Goal: Task Accomplishment & Management: Complete application form

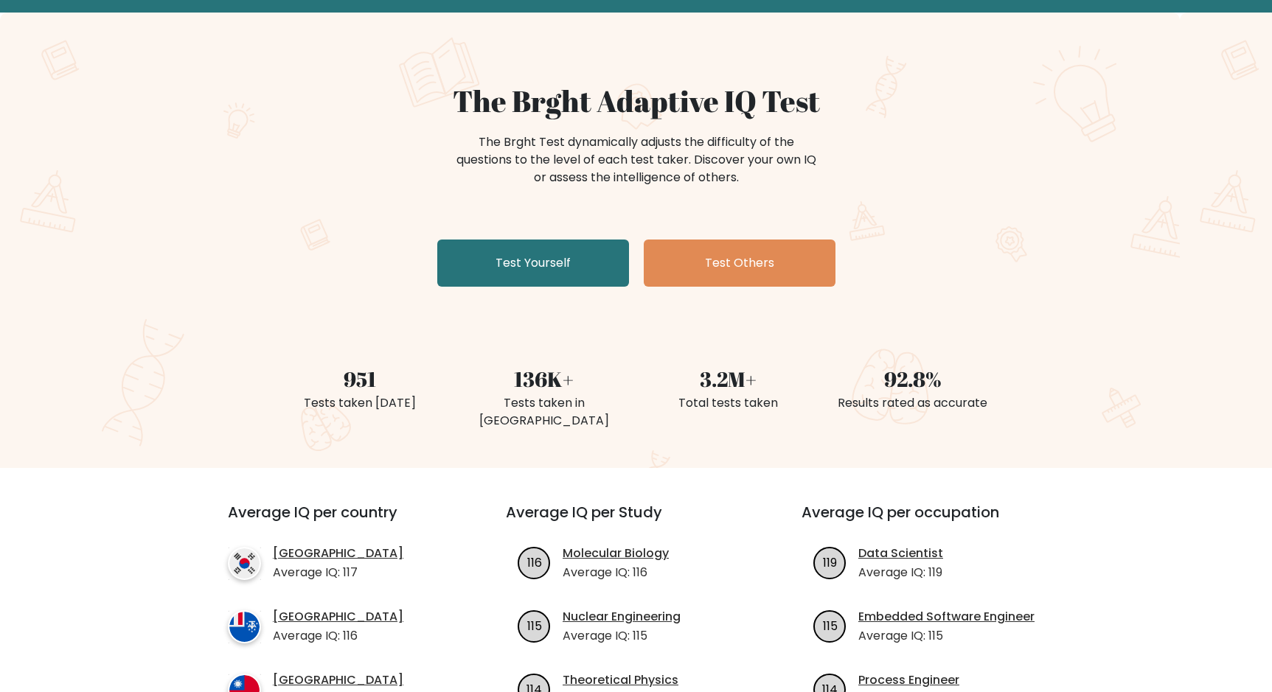
scroll to position [94, 0]
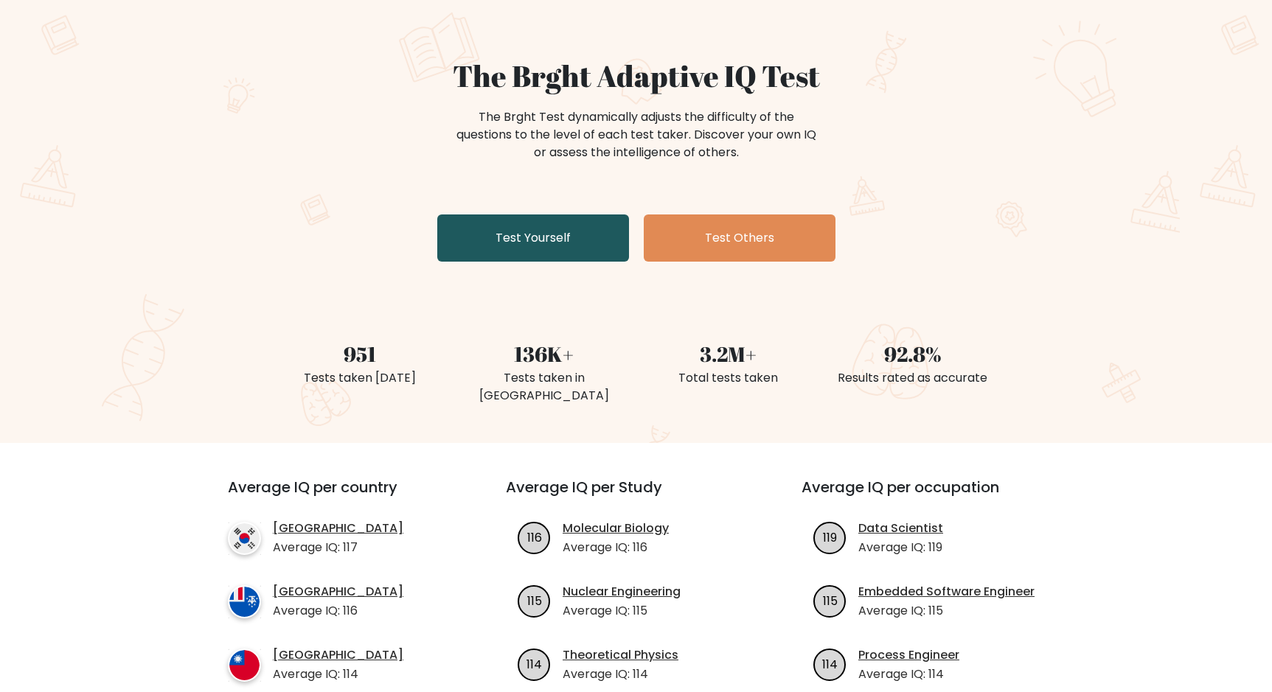
click at [512, 245] on link "Test Yourself" at bounding box center [533, 238] width 192 height 47
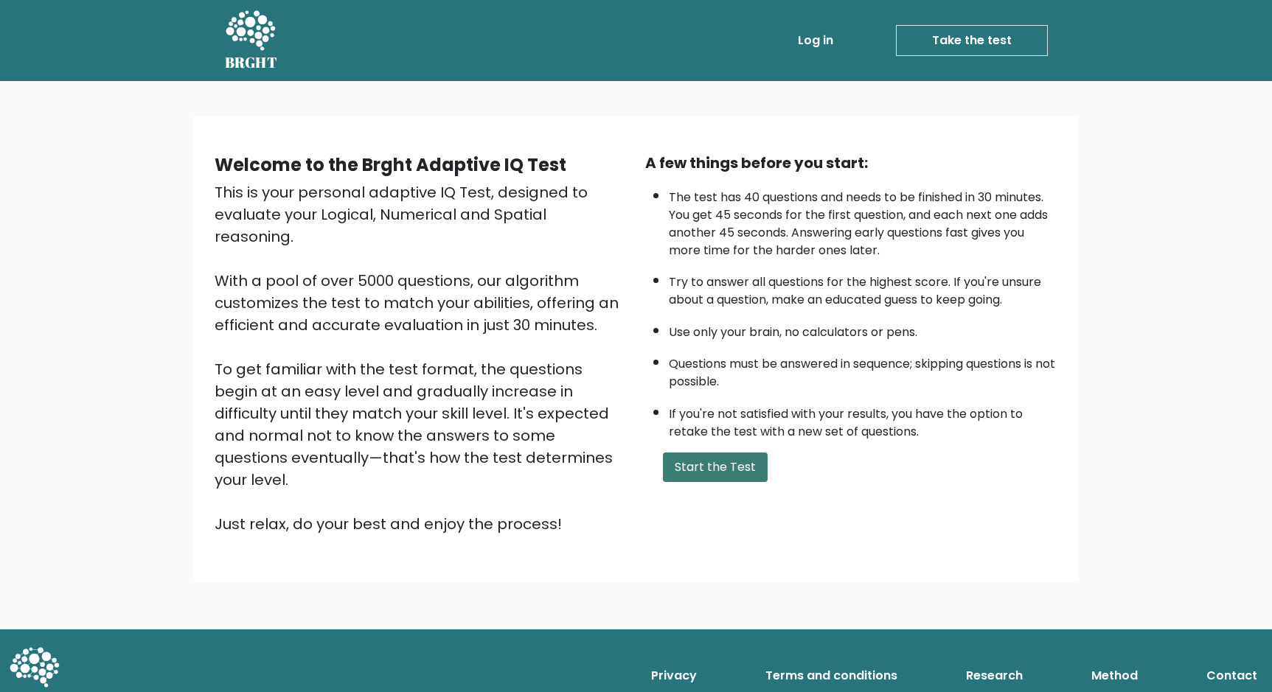
click at [687, 470] on button "Start the Test" at bounding box center [715, 467] width 105 height 29
click at [733, 472] on button "Start the Test" at bounding box center [715, 467] width 105 height 29
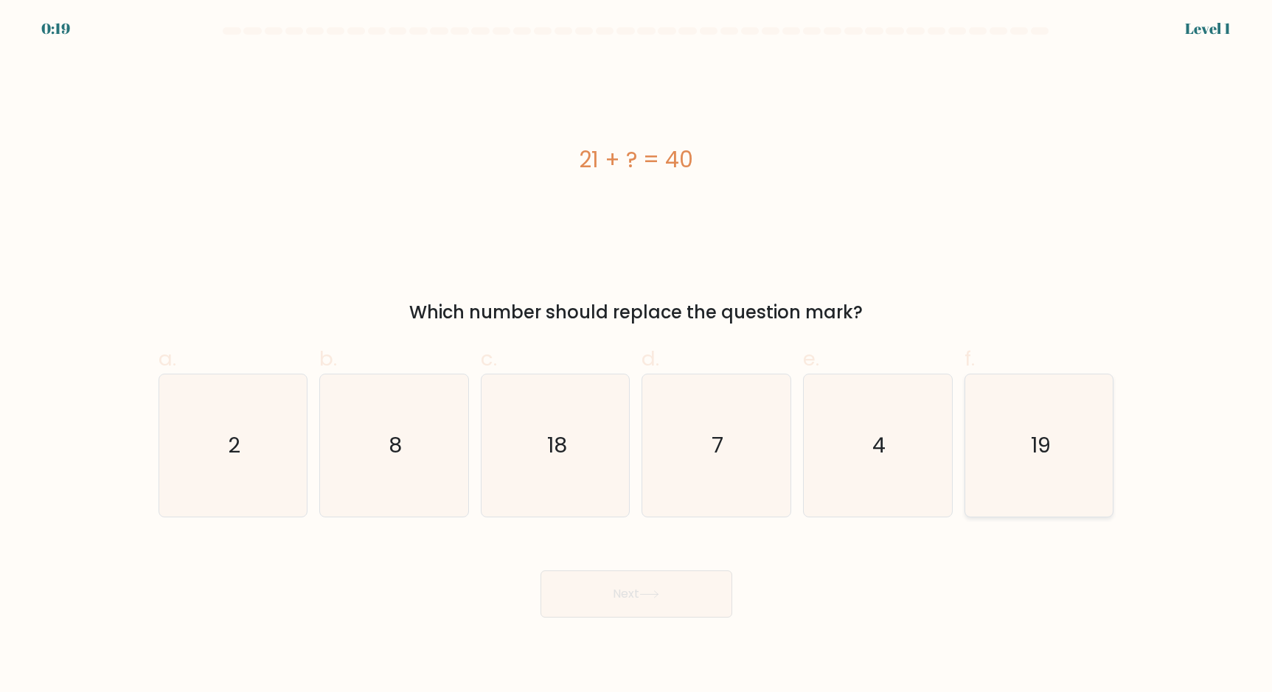
click at [1017, 464] on icon "19" at bounding box center [1039, 445] width 142 height 142
click at [637, 356] on input "f. 19" at bounding box center [636, 351] width 1 height 10
radio input "true"
click at [634, 603] on button "Next" at bounding box center [636, 594] width 192 height 47
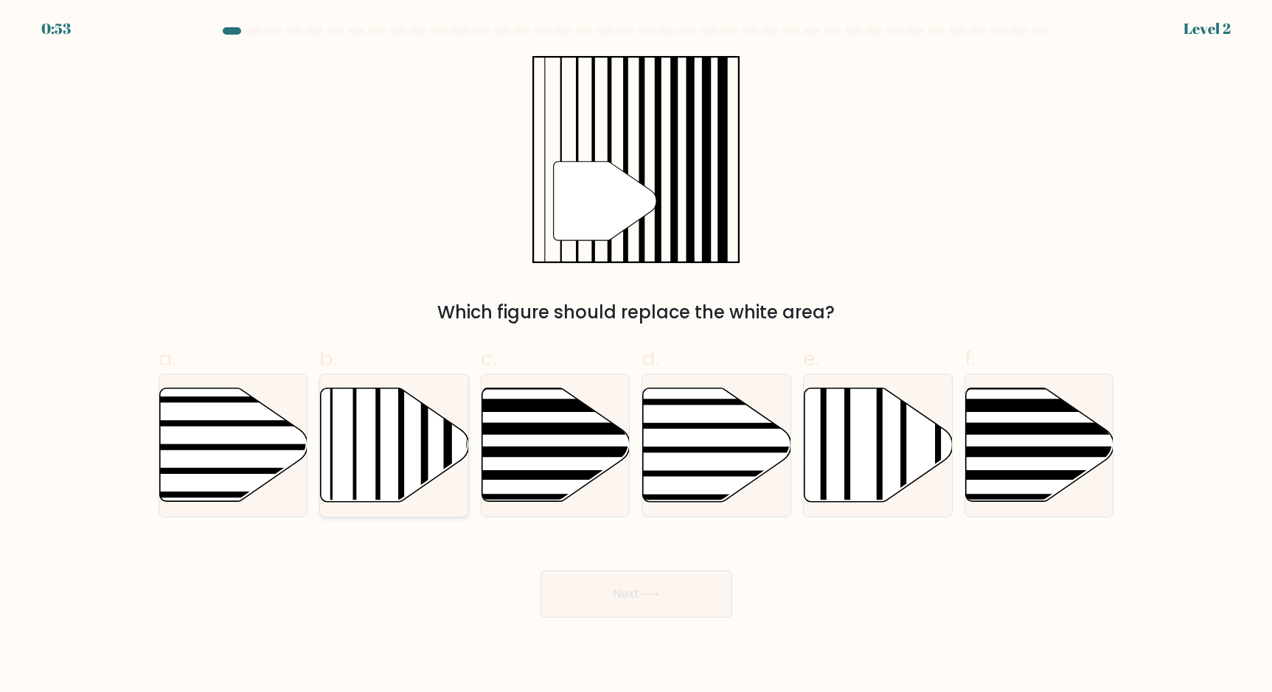
click at [409, 452] on icon at bounding box center [395, 445] width 148 height 114
click at [636, 356] on input "b." at bounding box center [636, 351] width 1 height 10
radio input "true"
click at [680, 603] on button "Next" at bounding box center [636, 594] width 192 height 47
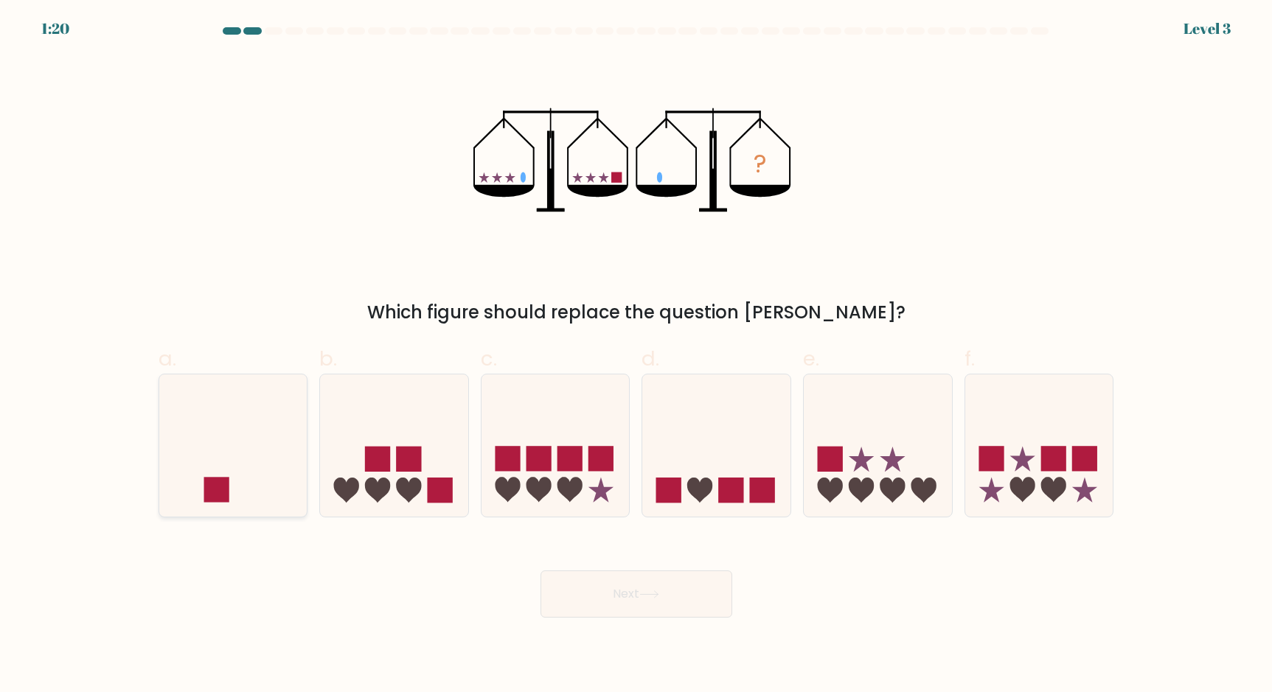
click at [254, 441] on icon at bounding box center [233, 445] width 148 height 122
click at [636, 356] on input "a." at bounding box center [636, 351] width 1 height 10
radio input "true"
click at [629, 592] on button "Next" at bounding box center [636, 594] width 192 height 47
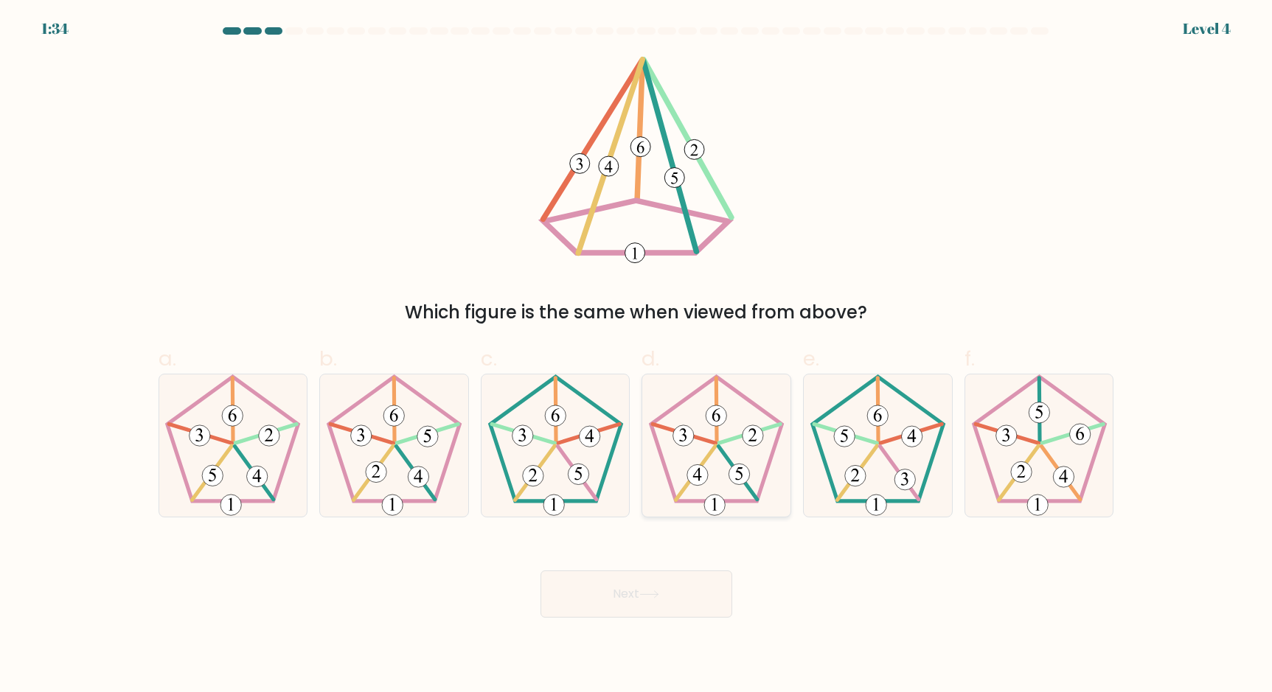
click at [733, 484] on icon at bounding box center [716, 445] width 142 height 142
click at [637, 356] on input "d." at bounding box center [636, 351] width 1 height 10
radio input "true"
click at [610, 613] on button "Next" at bounding box center [636, 594] width 192 height 47
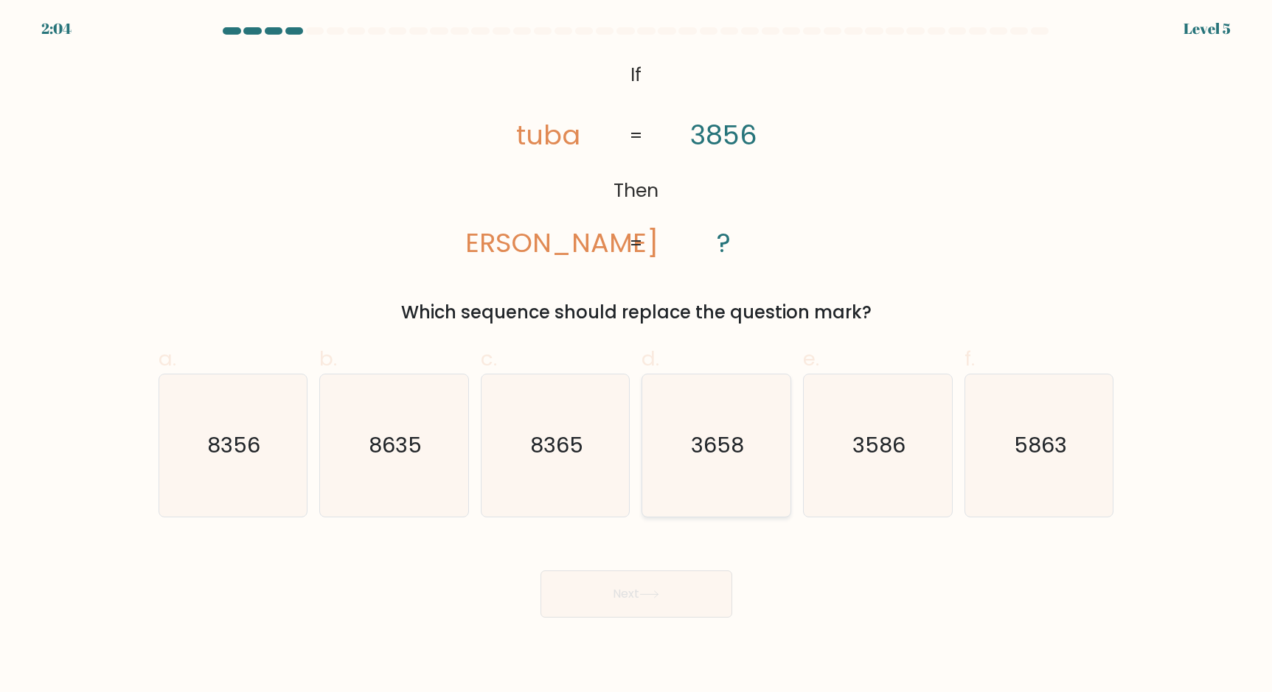
click at [716, 449] on text "3658" at bounding box center [717, 444] width 53 height 29
click at [637, 356] on input "d. 3658" at bounding box center [636, 351] width 1 height 10
radio input "true"
click at [620, 598] on button "Next" at bounding box center [636, 594] width 192 height 47
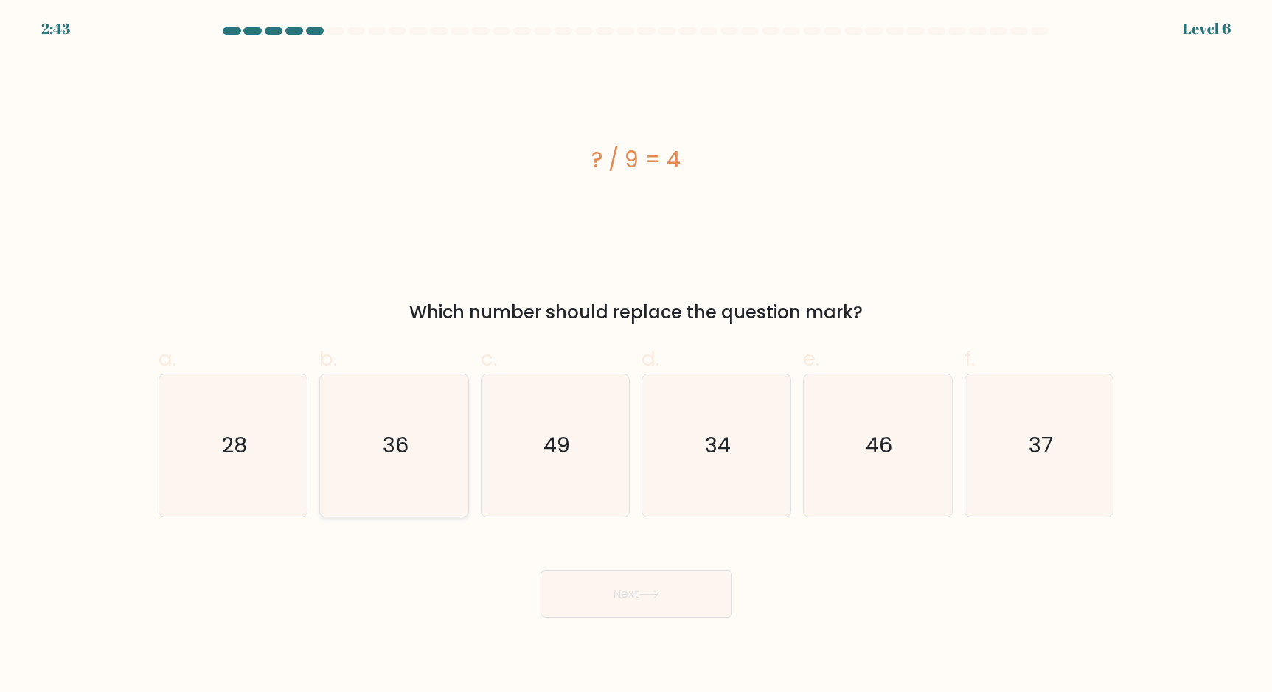
click at [385, 462] on icon "36" at bounding box center [394, 445] width 142 height 142
click at [636, 356] on input "b. 36" at bounding box center [636, 351] width 1 height 10
radio input "true"
click at [641, 600] on button "Next" at bounding box center [636, 594] width 192 height 47
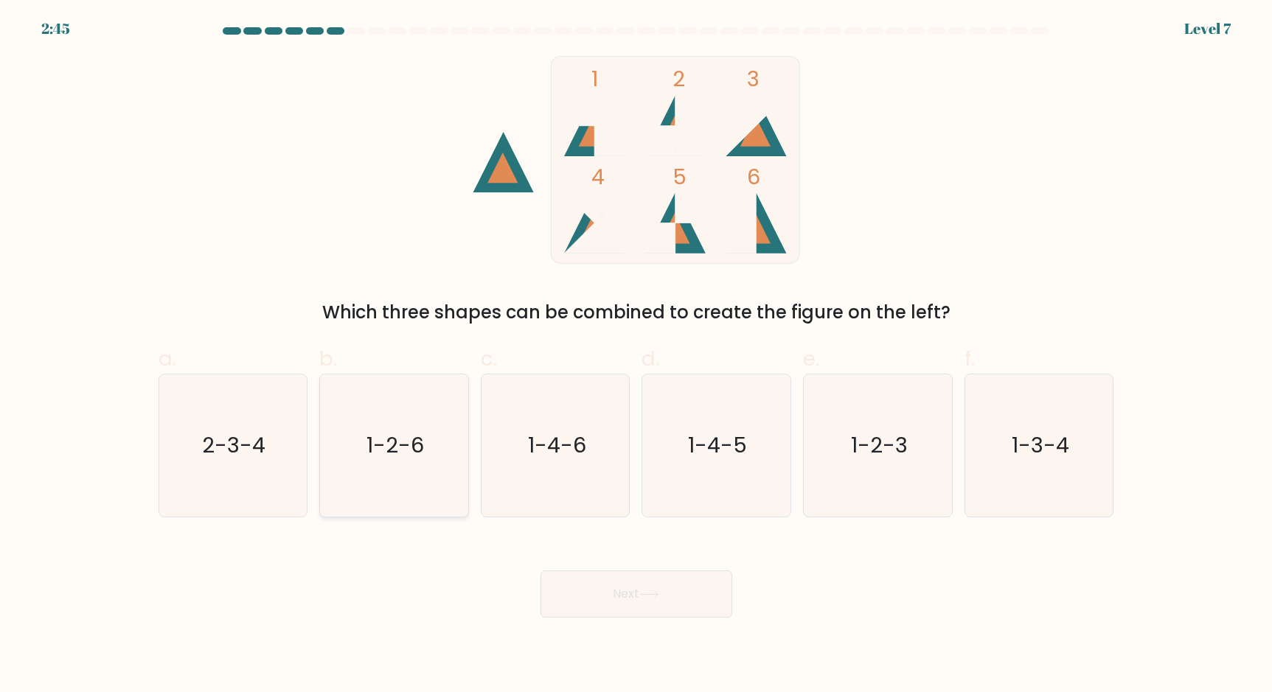
click at [424, 444] on icon "1-2-6" at bounding box center [394, 445] width 142 height 142
click at [636, 356] on input "b. 1-2-6" at bounding box center [636, 351] width 1 height 10
radio input "true"
click at [640, 596] on button "Next" at bounding box center [636, 594] width 192 height 47
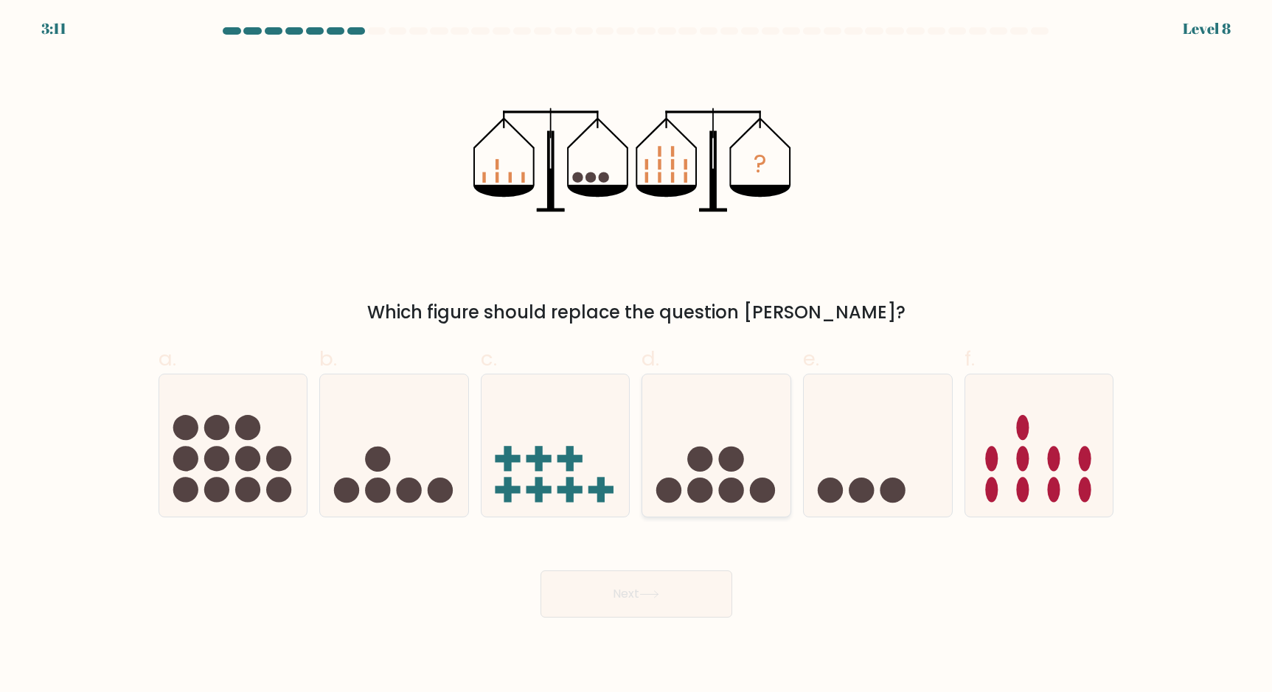
click at [720, 461] on circle at bounding box center [731, 459] width 25 height 25
click at [637, 356] on input "d." at bounding box center [636, 351] width 1 height 10
radio input "true"
click at [664, 587] on button "Next" at bounding box center [636, 594] width 192 height 47
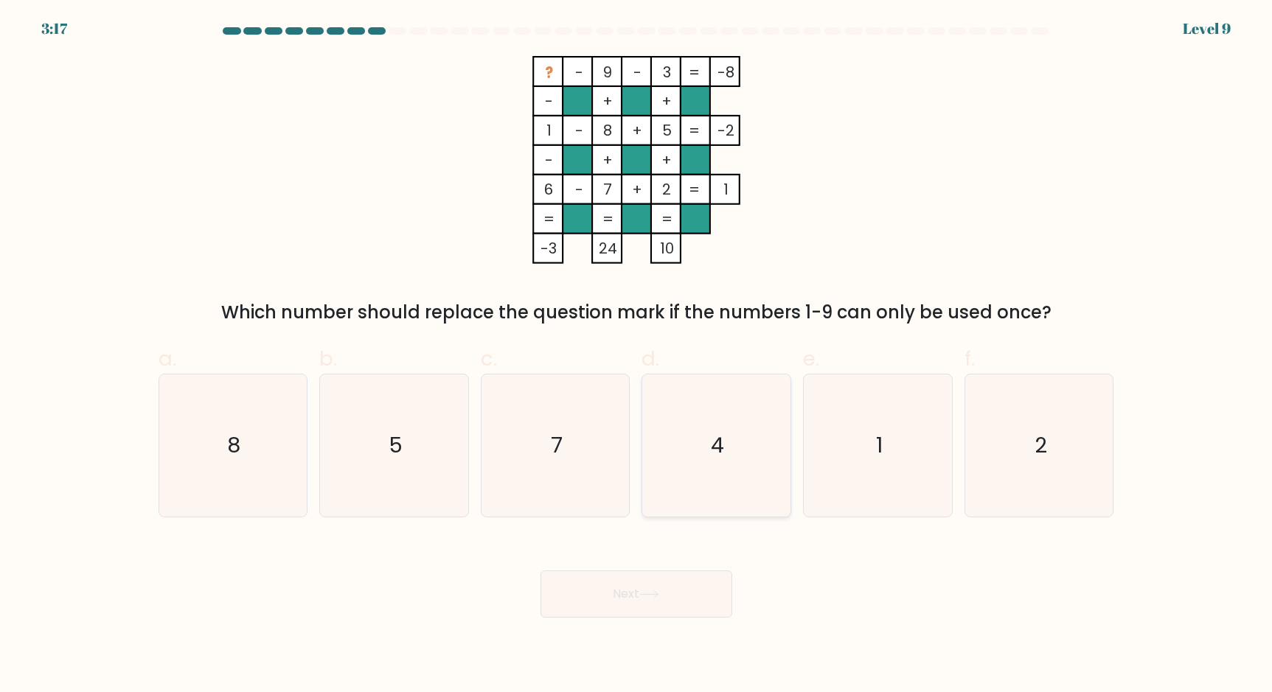
click at [705, 447] on icon "4" at bounding box center [716, 445] width 142 height 142
click at [637, 356] on input "d. 4" at bounding box center [636, 351] width 1 height 10
radio input "true"
click at [631, 596] on button "Next" at bounding box center [636, 594] width 192 height 47
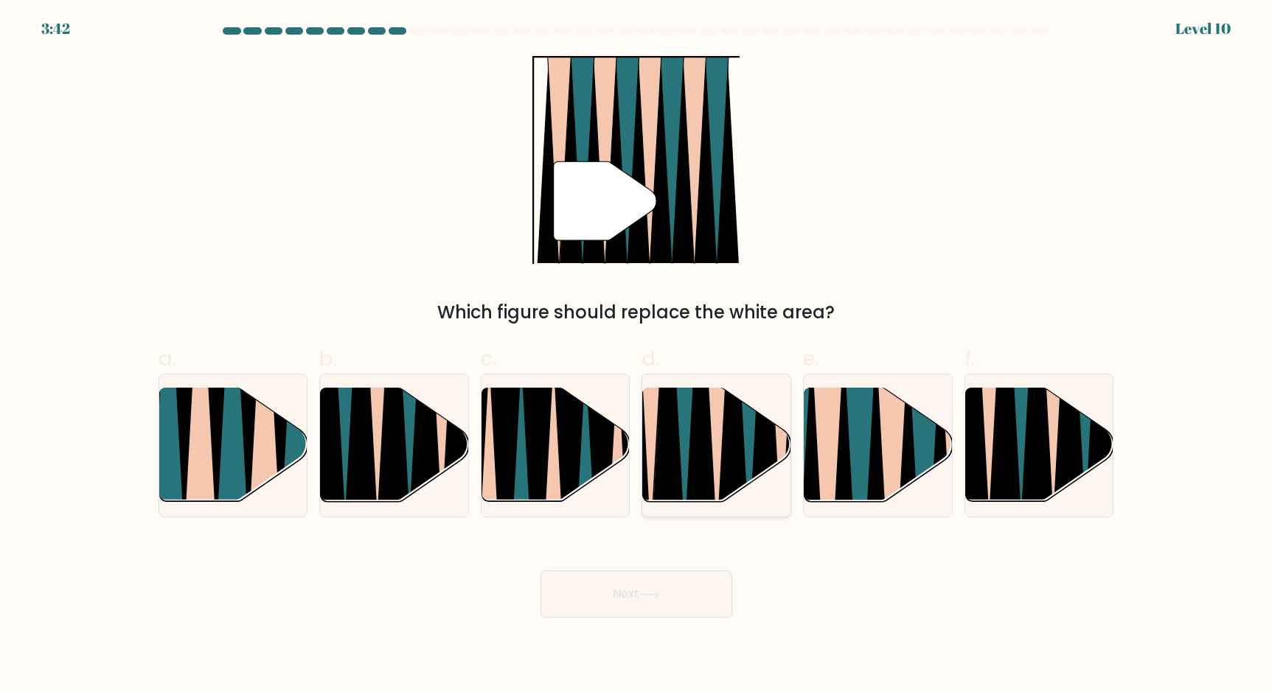
click at [704, 436] on icon at bounding box center [700, 387] width 32 height 296
click at [637, 356] on input "d." at bounding box center [636, 351] width 1 height 10
radio input "true"
click at [654, 592] on icon at bounding box center [649, 594] width 20 height 8
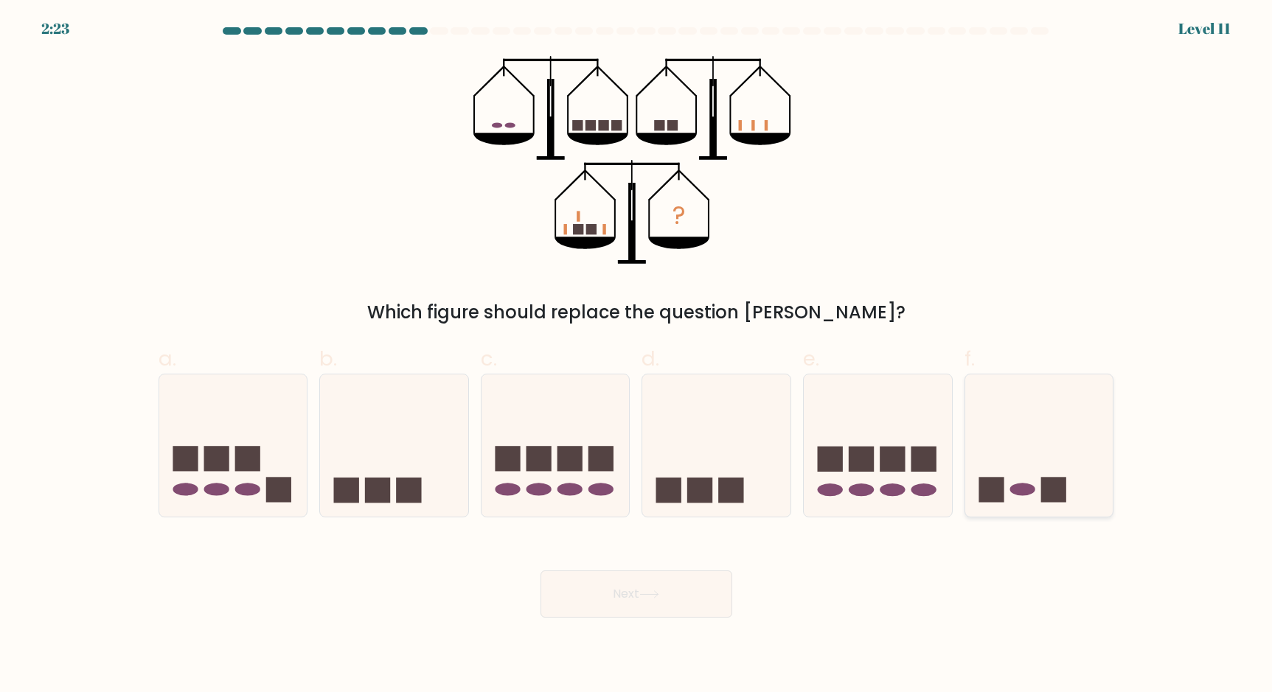
click at [1046, 446] on icon at bounding box center [1039, 445] width 148 height 122
click at [637, 356] on input "f." at bounding box center [636, 351] width 1 height 10
radio input "true"
click at [603, 593] on button "Next" at bounding box center [636, 594] width 192 height 47
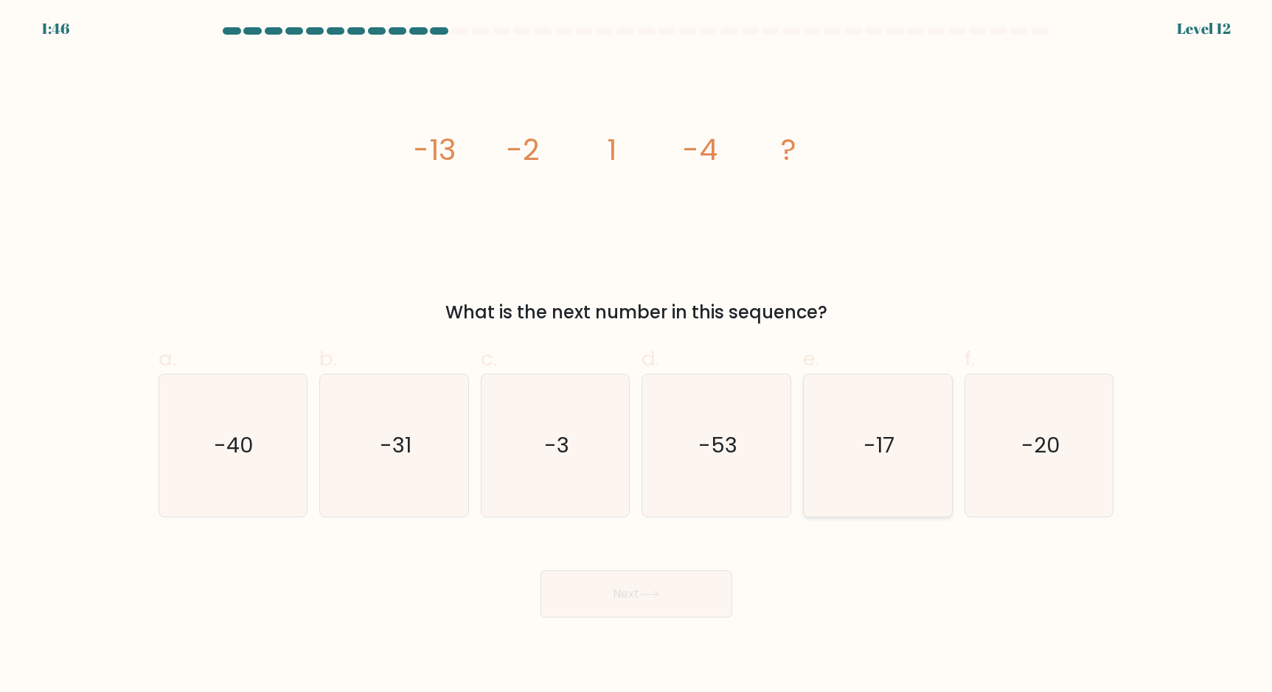
click at [868, 475] on icon "-17" at bounding box center [877, 445] width 142 height 142
click at [637, 356] on input "e. -17" at bounding box center [636, 351] width 1 height 10
radio input "true"
click at [669, 590] on button "Next" at bounding box center [636, 594] width 192 height 47
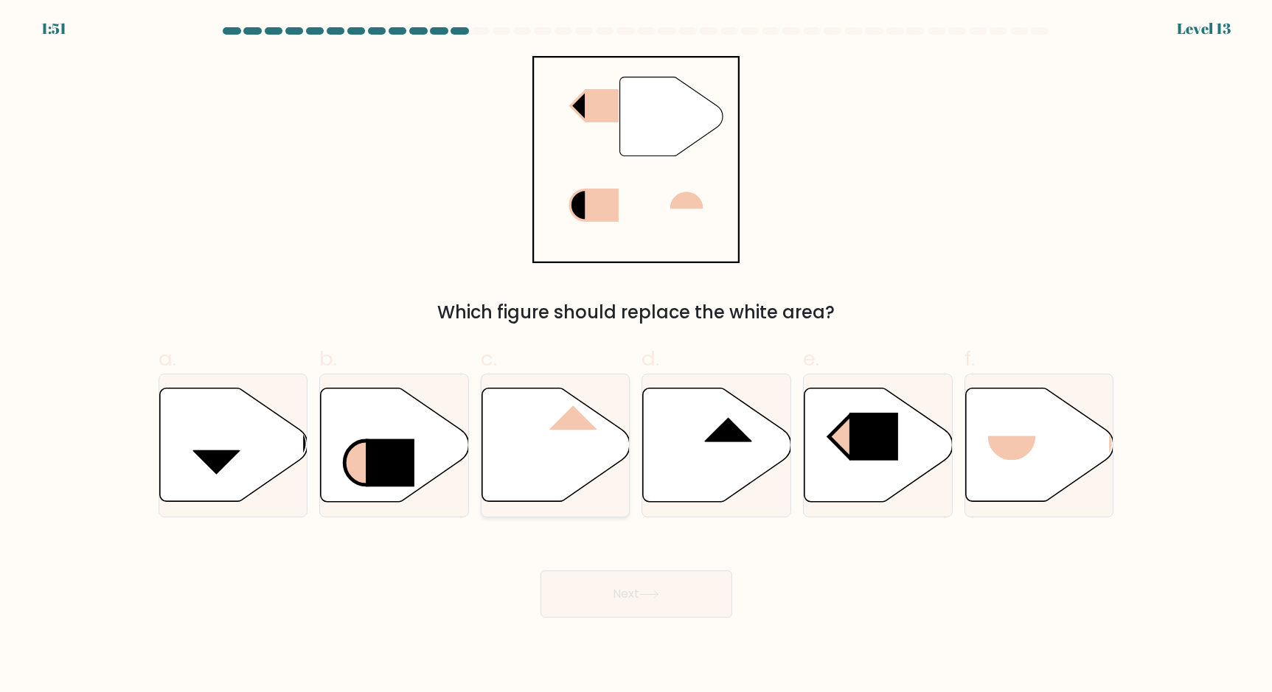
click at [528, 444] on icon at bounding box center [556, 445] width 148 height 114
click at [636, 356] on input "c." at bounding box center [636, 351] width 1 height 10
radio input "true"
click at [615, 590] on button "Next" at bounding box center [636, 594] width 192 height 47
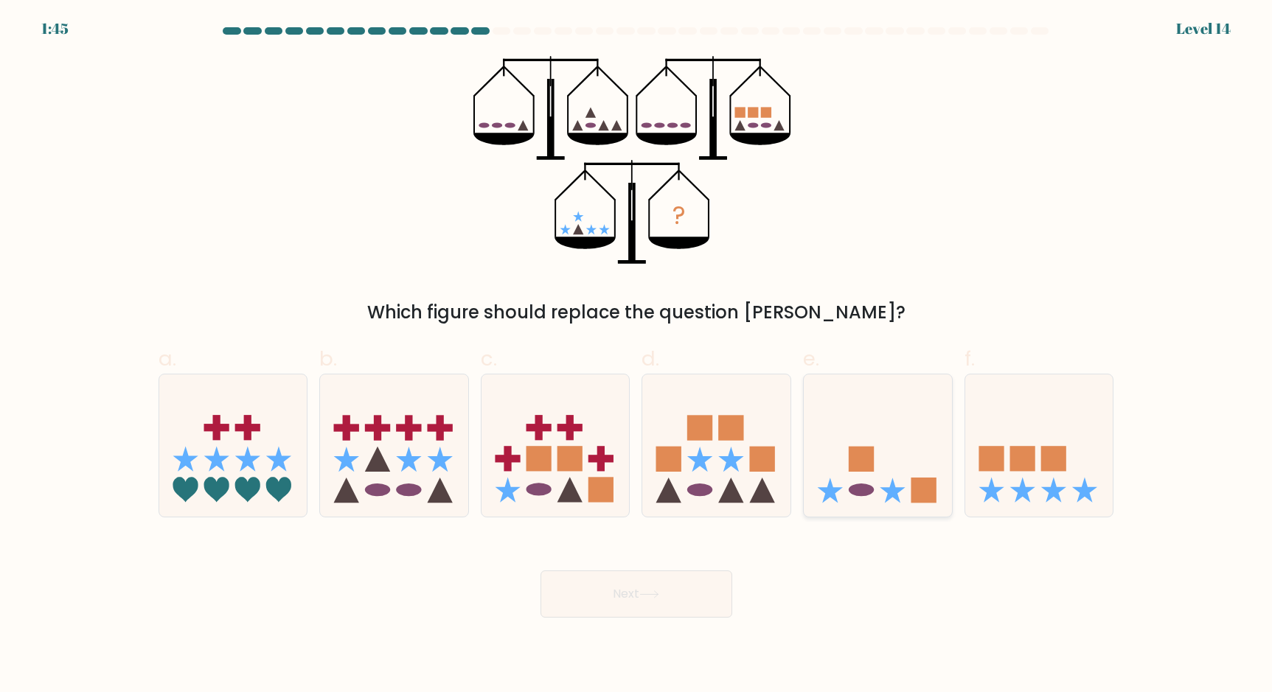
click at [896, 438] on icon at bounding box center [877, 445] width 148 height 122
click at [637, 356] on input "e." at bounding box center [636, 351] width 1 height 10
radio input "true"
click at [629, 599] on button "Next" at bounding box center [636, 594] width 192 height 47
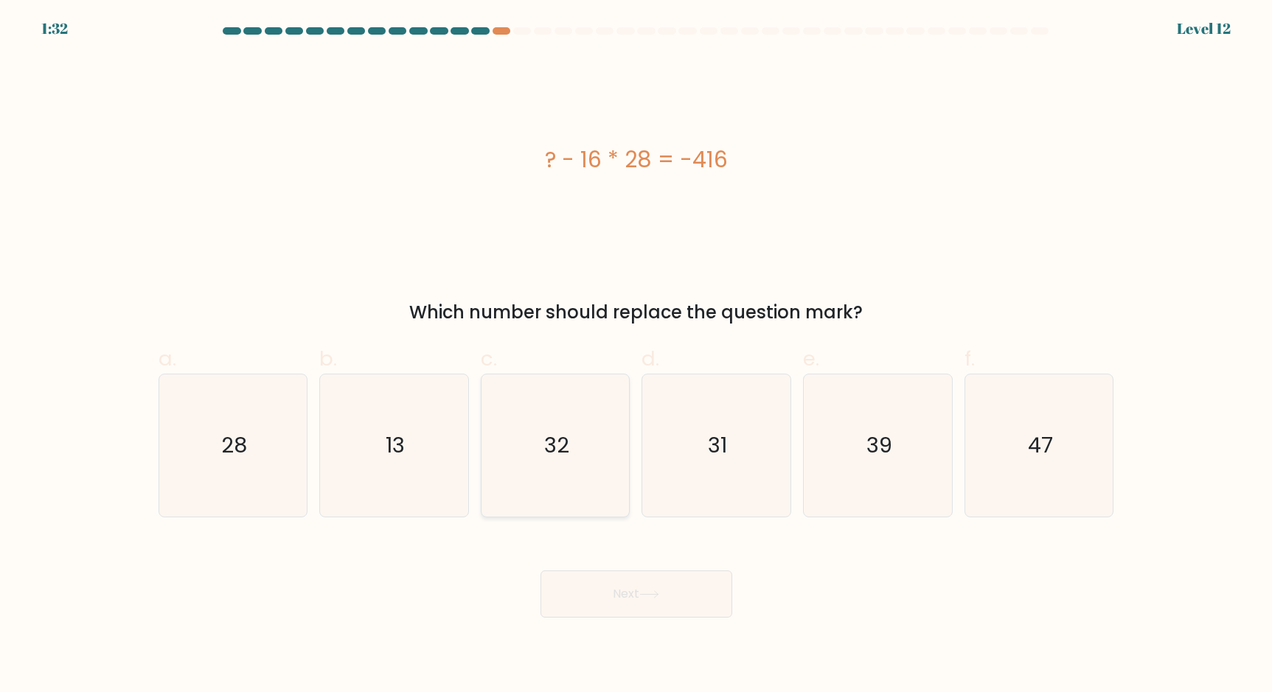
click at [535, 476] on icon "32" at bounding box center [555, 445] width 142 height 142
click at [636, 356] on input "c. 32" at bounding box center [636, 351] width 1 height 10
radio input "true"
click at [633, 596] on button "Next" at bounding box center [636, 594] width 192 height 47
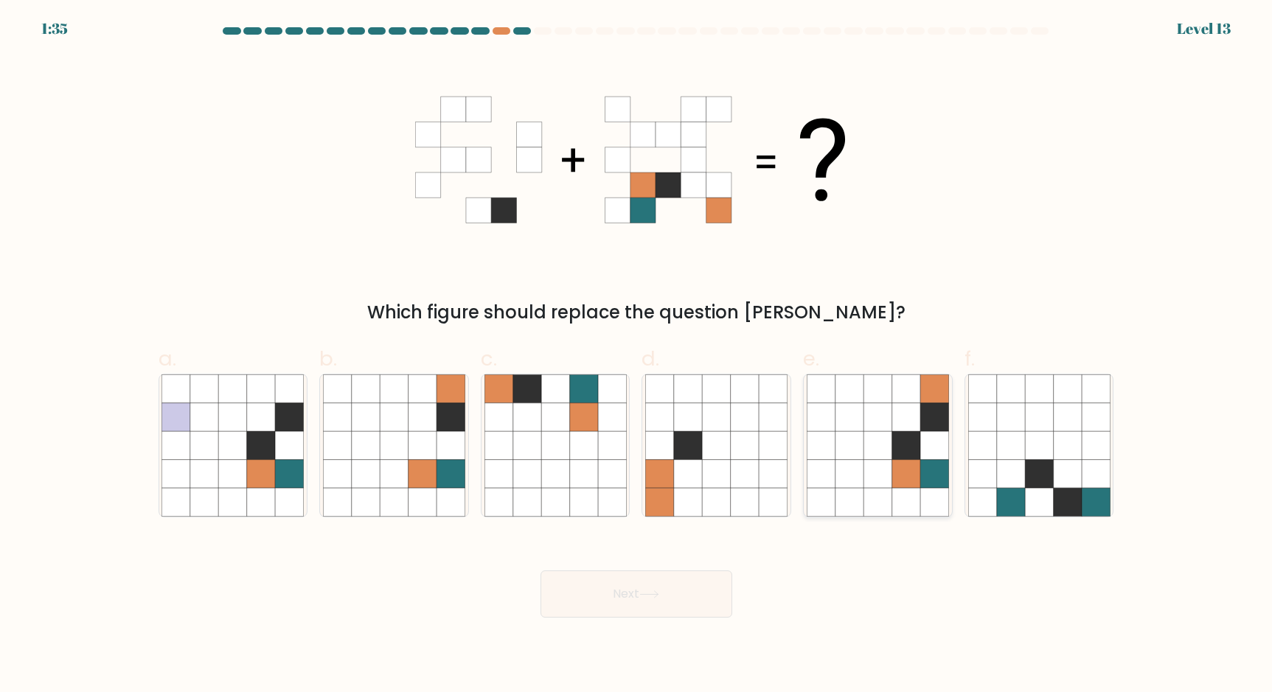
click at [899, 428] on icon at bounding box center [906, 417] width 28 height 28
click at [637, 356] on input "e." at bounding box center [636, 351] width 1 height 10
radio input "true"
click at [662, 608] on button "Next" at bounding box center [636, 594] width 192 height 47
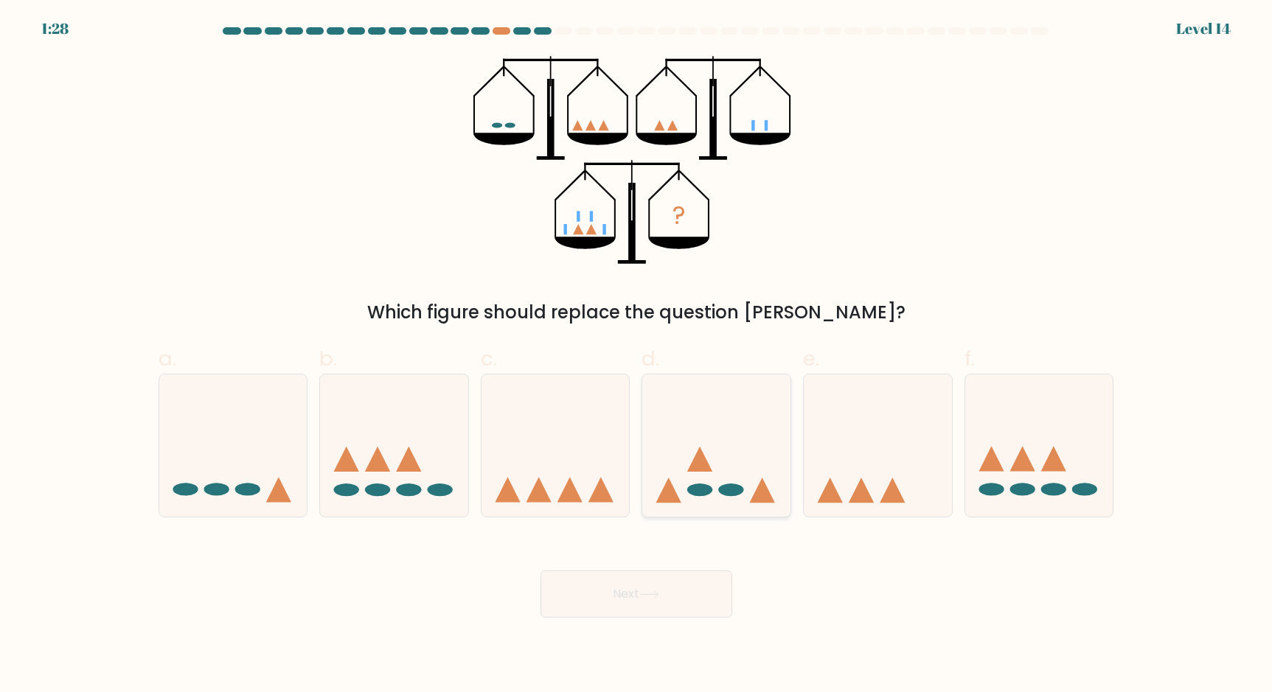
click at [738, 473] on icon at bounding box center [716, 445] width 148 height 122
click at [637, 356] on input "d." at bounding box center [636, 351] width 1 height 10
radio input "true"
click at [671, 576] on button "Next" at bounding box center [636, 594] width 192 height 47
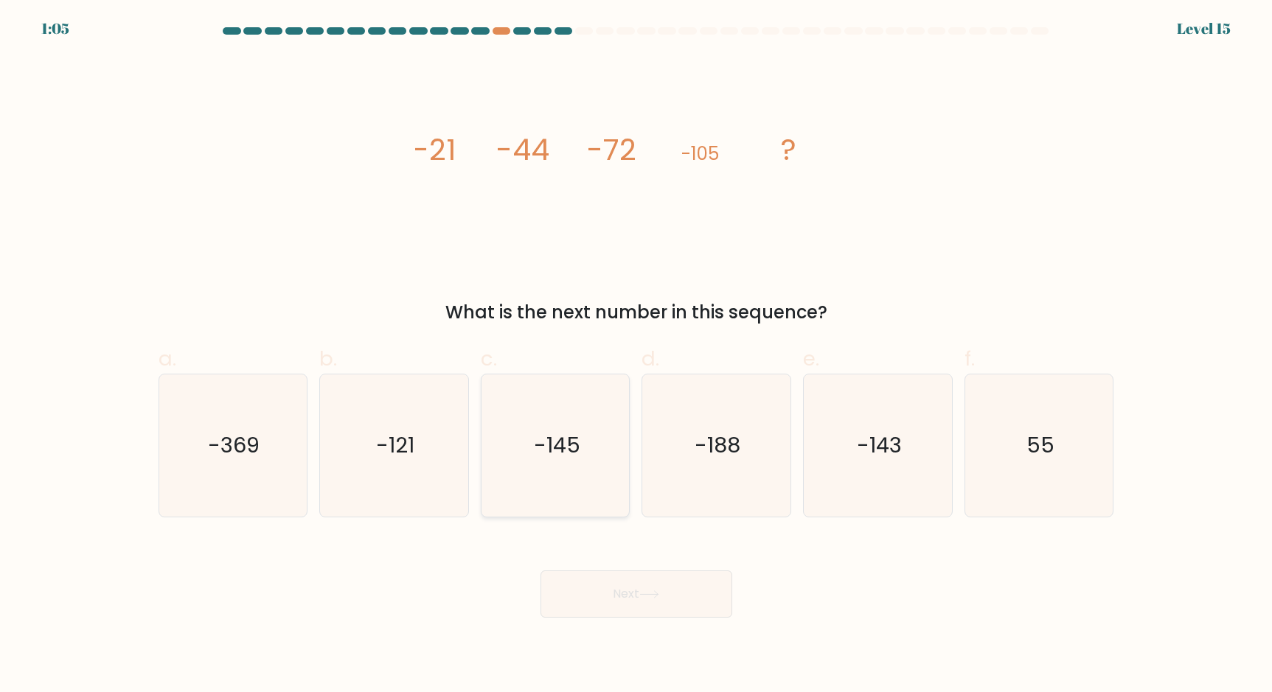
click at [508, 447] on icon "-145" at bounding box center [555, 445] width 142 height 142
click at [636, 356] on input "c. -145" at bounding box center [636, 351] width 1 height 10
radio input "true"
click at [620, 600] on button "Next" at bounding box center [636, 594] width 192 height 47
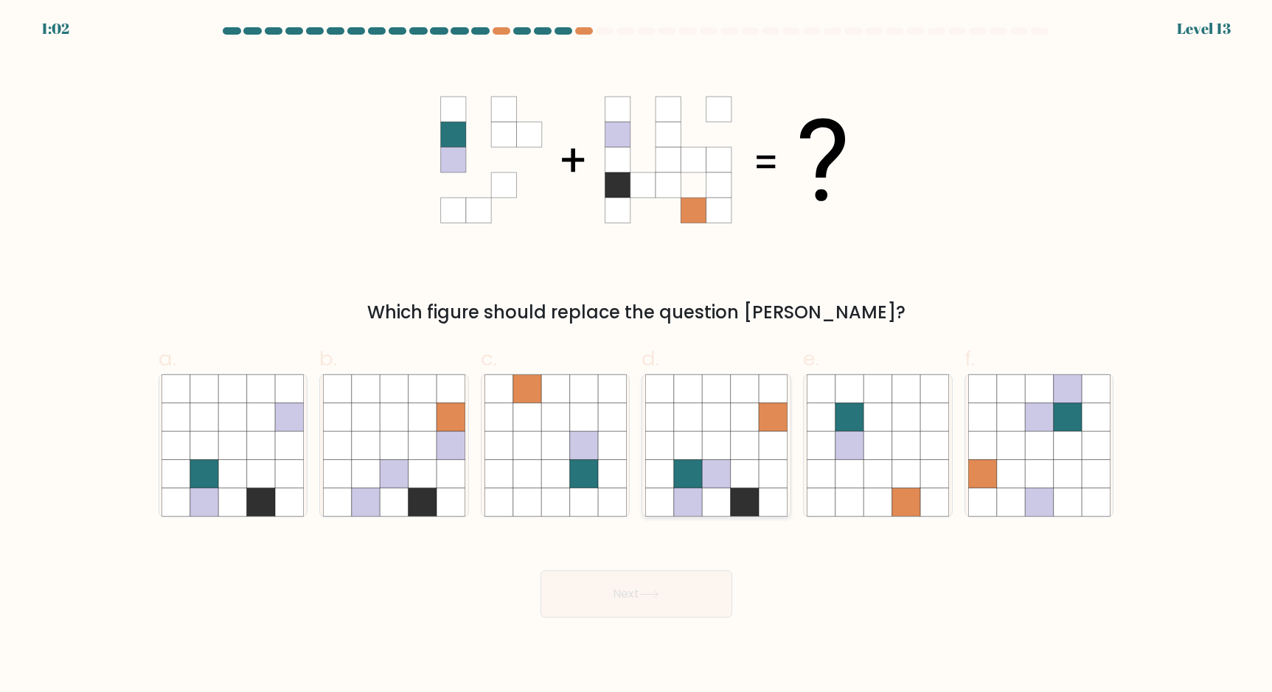
click at [741, 481] on icon at bounding box center [745, 474] width 28 height 28
click at [637, 356] on input "d." at bounding box center [636, 351] width 1 height 10
radio input "true"
click at [646, 610] on button "Next" at bounding box center [636, 594] width 192 height 47
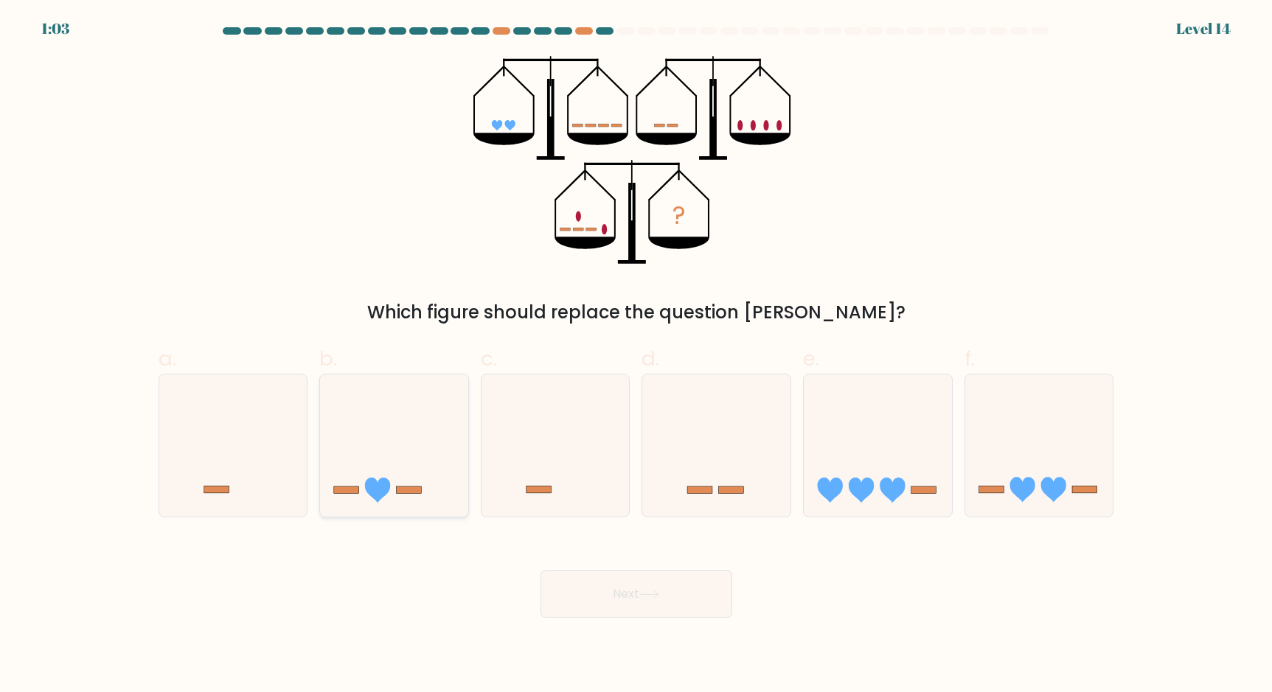
click at [395, 449] on icon at bounding box center [394, 445] width 148 height 122
click at [636, 356] on input "b." at bounding box center [636, 351] width 1 height 10
radio input "true"
click at [643, 599] on button "Next" at bounding box center [636, 594] width 192 height 47
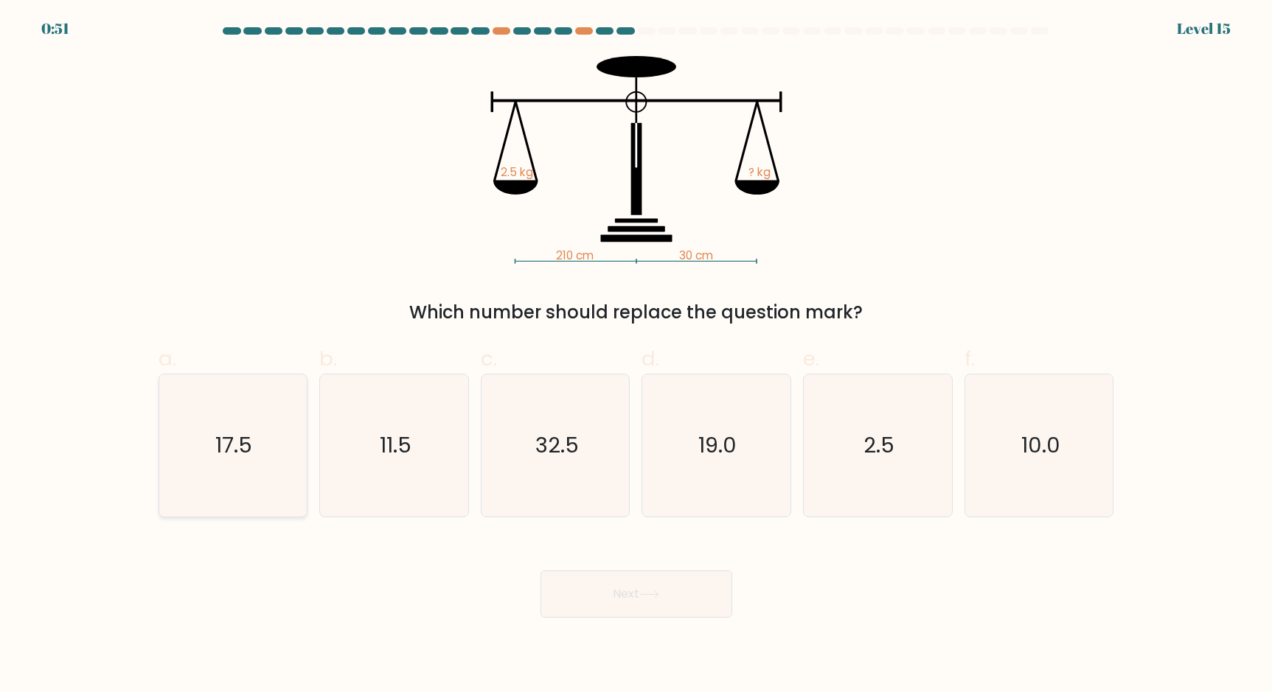
click at [213, 457] on icon "17.5" at bounding box center [232, 445] width 142 height 142
click at [636, 356] on input "a. 17.5" at bounding box center [636, 351] width 1 height 10
radio input "true"
click at [640, 601] on button "Next" at bounding box center [636, 594] width 192 height 47
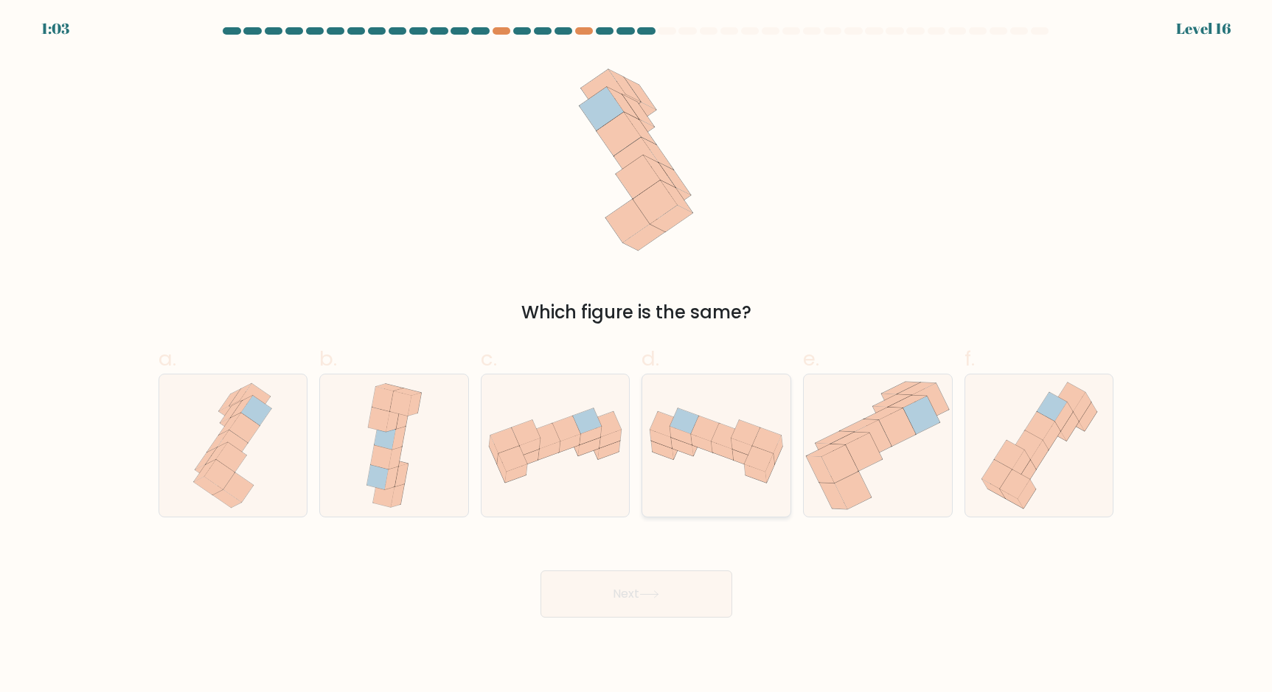
click at [733, 495] on div at bounding box center [716, 446] width 150 height 144
click at [637, 356] on input "d." at bounding box center [636, 351] width 1 height 10
radio input "true"
click at [649, 593] on icon at bounding box center [649, 594] width 20 height 8
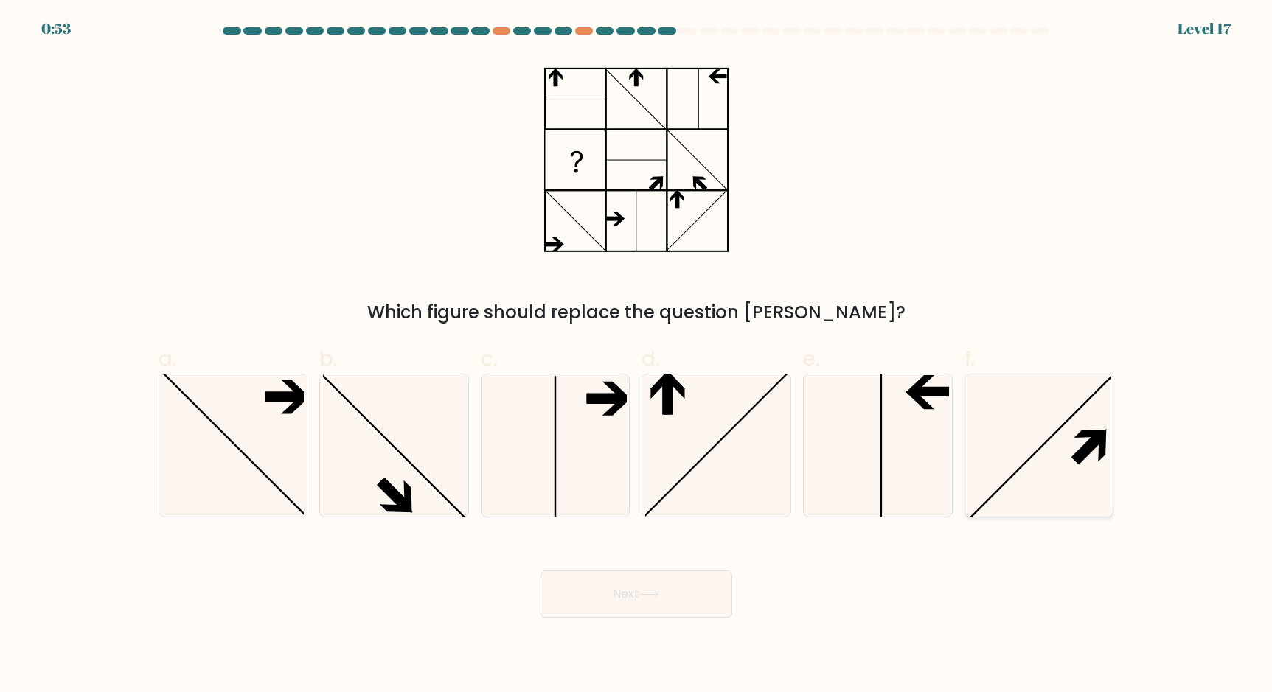
click at [1045, 450] on icon at bounding box center [1039, 445] width 142 height 142
click at [637, 356] on input "f." at bounding box center [636, 351] width 1 height 10
radio input "true"
click at [636, 607] on button "Next" at bounding box center [636, 594] width 192 height 47
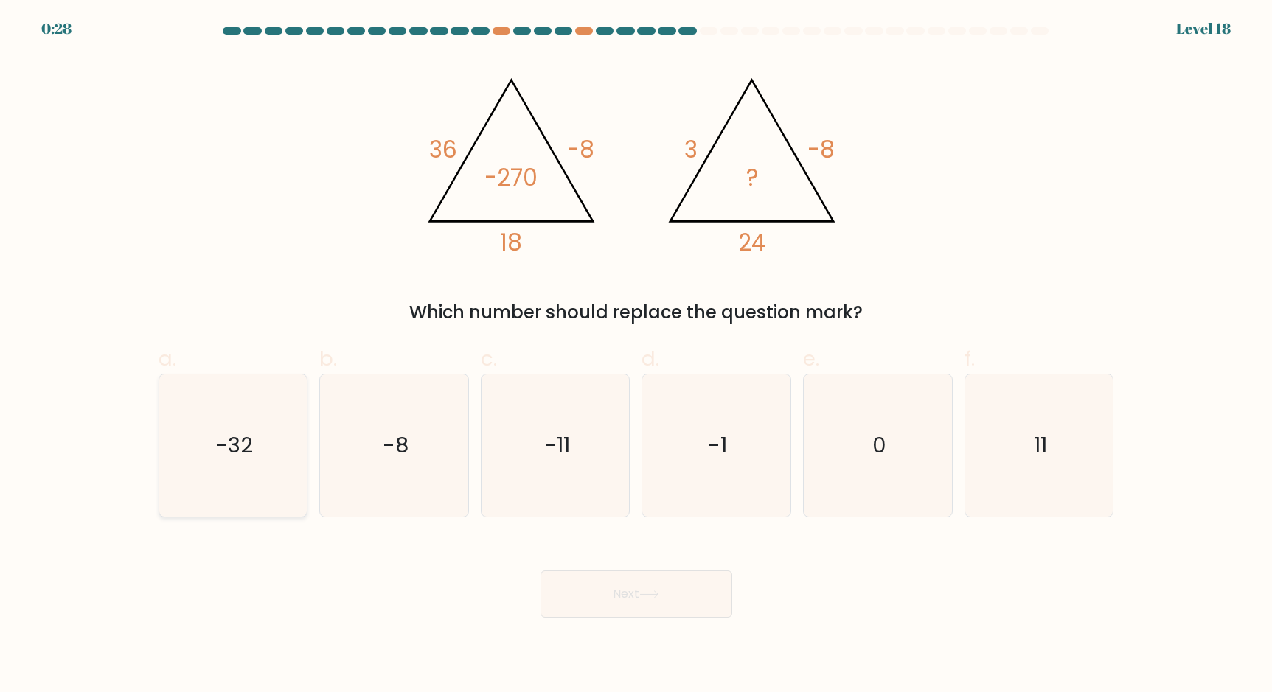
click at [229, 452] on text "-32" at bounding box center [234, 444] width 38 height 29
click at [636, 356] on input "a. -32" at bounding box center [636, 351] width 1 height 10
radio input "true"
click at [648, 593] on icon at bounding box center [649, 594] width 20 height 8
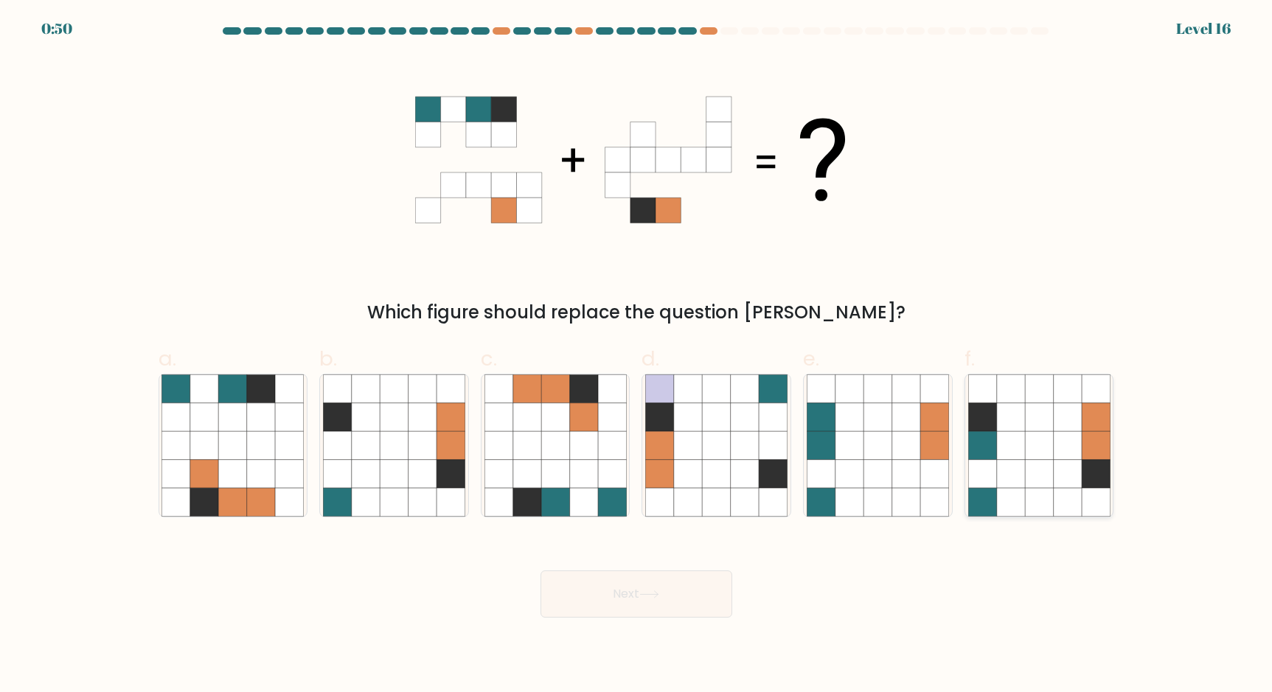
click at [1061, 443] on icon at bounding box center [1067, 445] width 28 height 28
click at [637, 356] on input "f." at bounding box center [636, 351] width 1 height 10
radio input "true"
click at [649, 598] on icon at bounding box center [649, 594] width 20 height 8
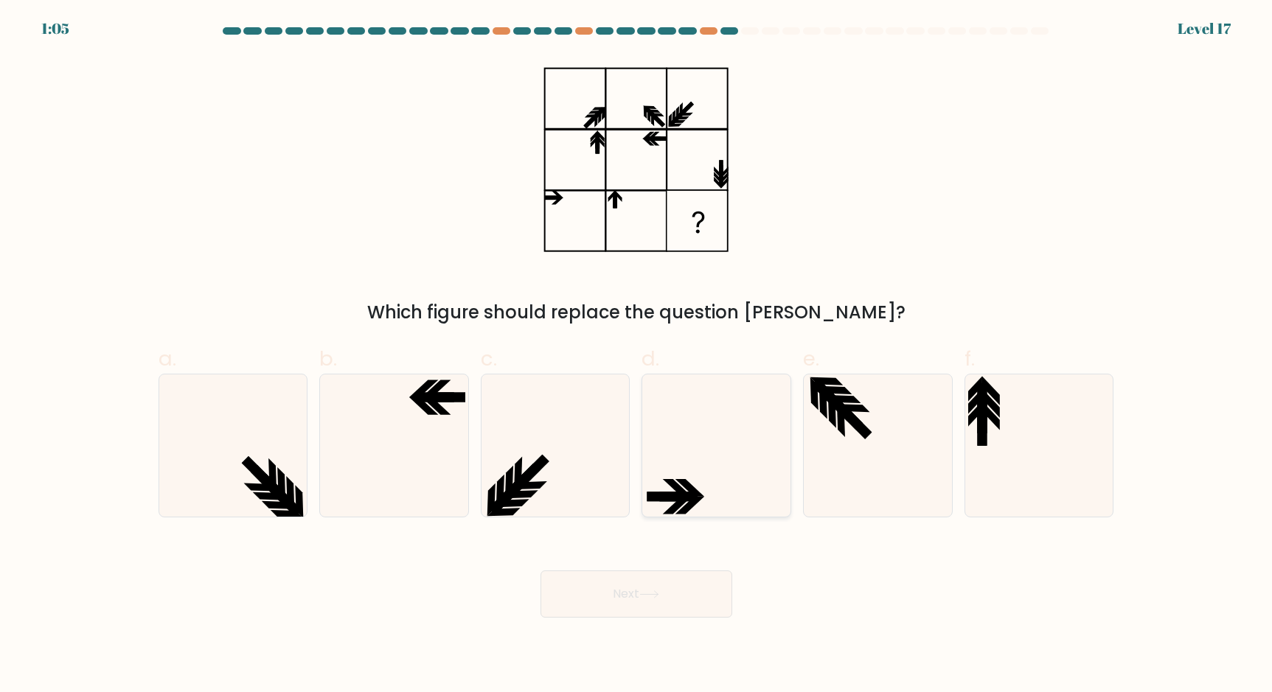
click at [688, 448] on icon at bounding box center [716, 445] width 142 height 142
click at [637, 356] on input "d." at bounding box center [636, 351] width 1 height 10
radio input "true"
click at [630, 599] on button "Next" at bounding box center [636, 594] width 192 height 47
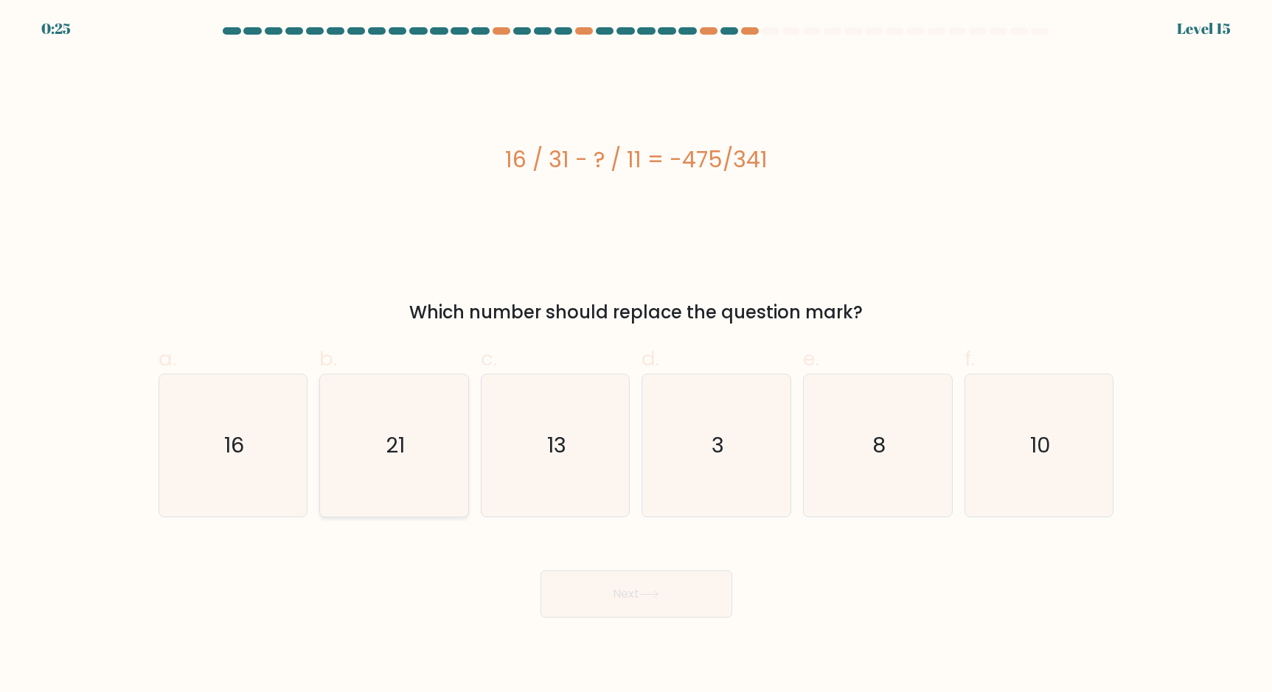
click at [432, 453] on icon "21" at bounding box center [394, 445] width 142 height 142
click at [636, 356] on input "b. 21" at bounding box center [636, 351] width 1 height 10
radio input "true"
click at [624, 595] on button "Next" at bounding box center [636, 594] width 192 height 47
click at [593, 602] on button "Next" at bounding box center [636, 594] width 192 height 47
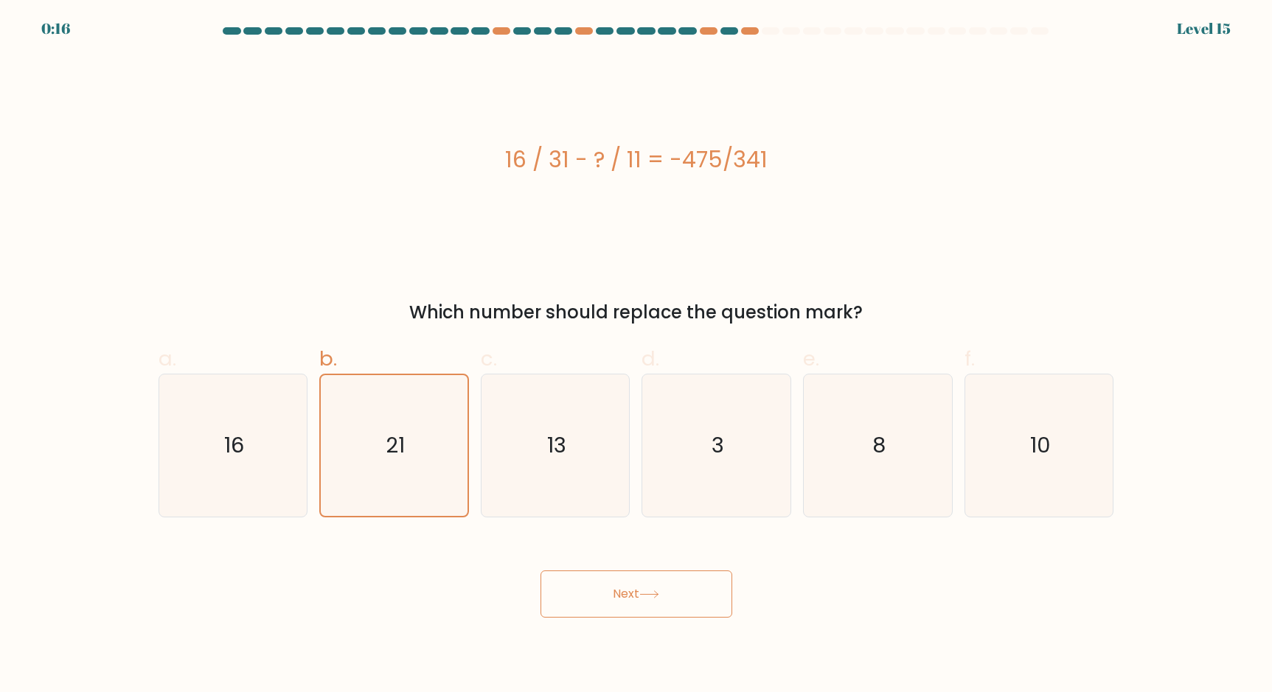
click at [666, 589] on button "Next" at bounding box center [636, 594] width 192 height 47
click at [397, 439] on text "21" at bounding box center [395, 444] width 19 height 29
click at [636, 356] on input "b. 21" at bounding box center [636, 351] width 1 height 10
click at [632, 601] on button "Next" at bounding box center [636, 594] width 192 height 47
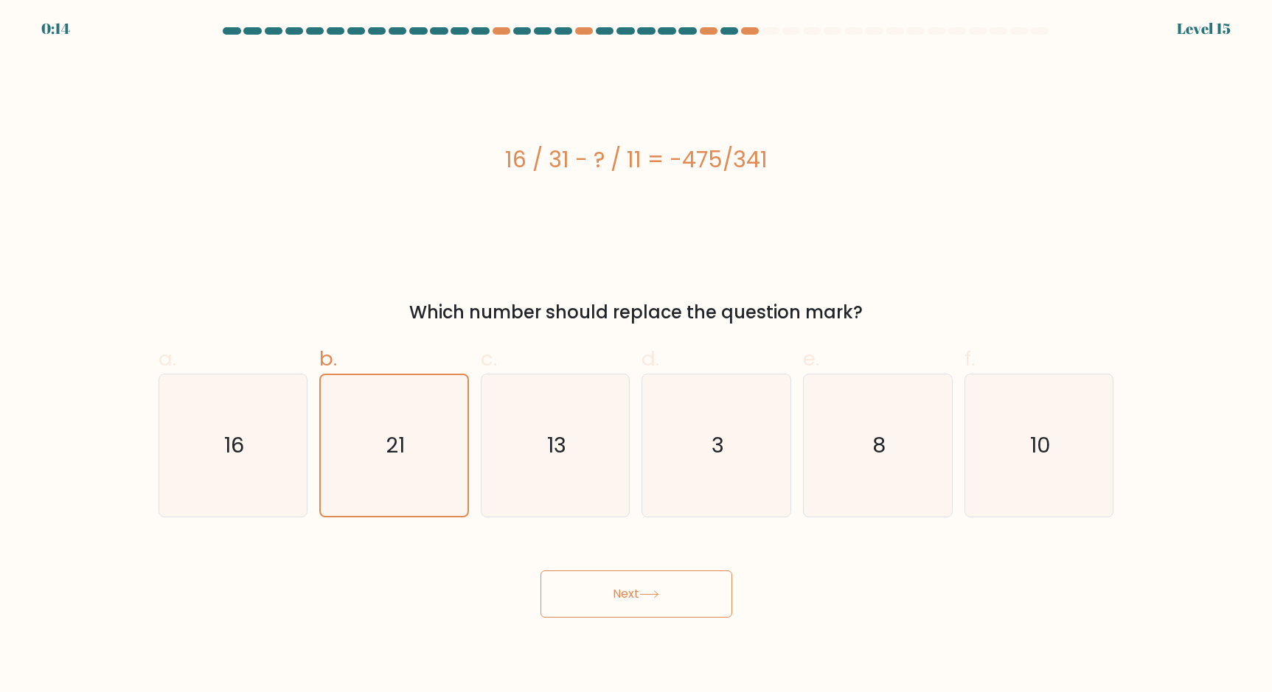
click at [632, 601] on button "Next" at bounding box center [636, 594] width 192 height 47
click at [424, 448] on icon "21" at bounding box center [394, 445] width 141 height 141
click at [636, 356] on input "b. 21" at bounding box center [636, 351] width 1 height 10
click at [512, 456] on icon "13" at bounding box center [555, 445] width 142 height 142
click at [636, 356] on input "c. 13" at bounding box center [636, 351] width 1 height 10
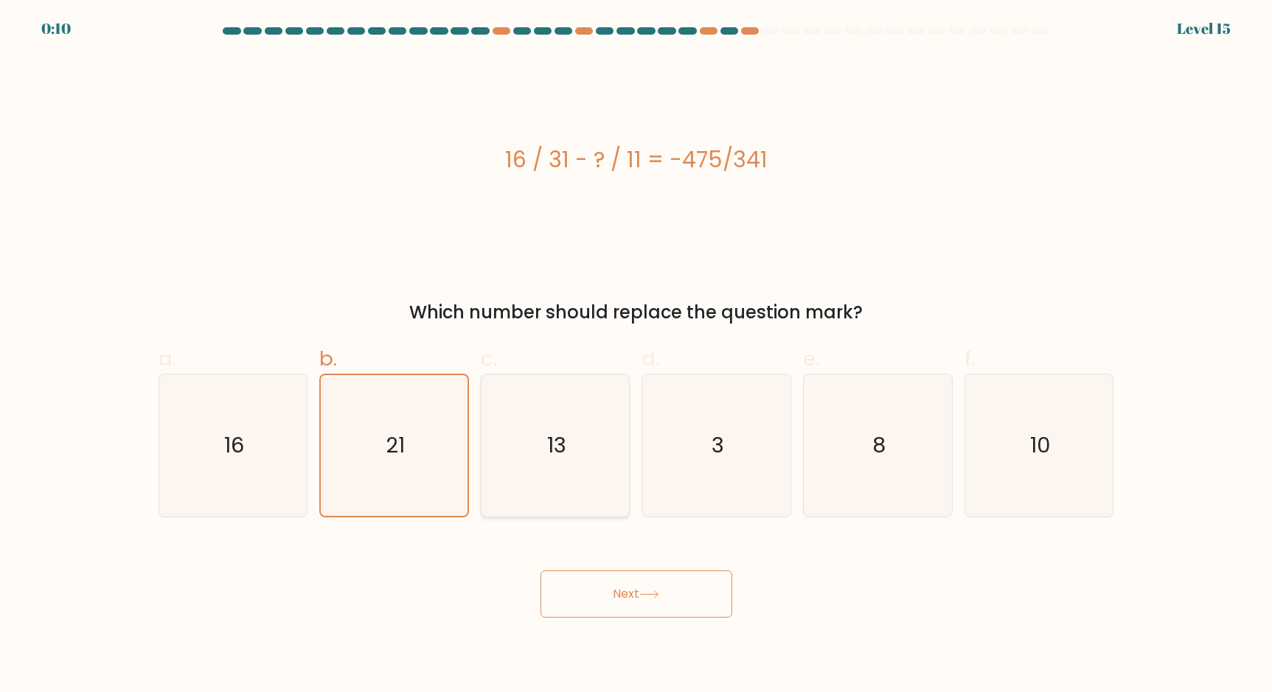
radio input "true"
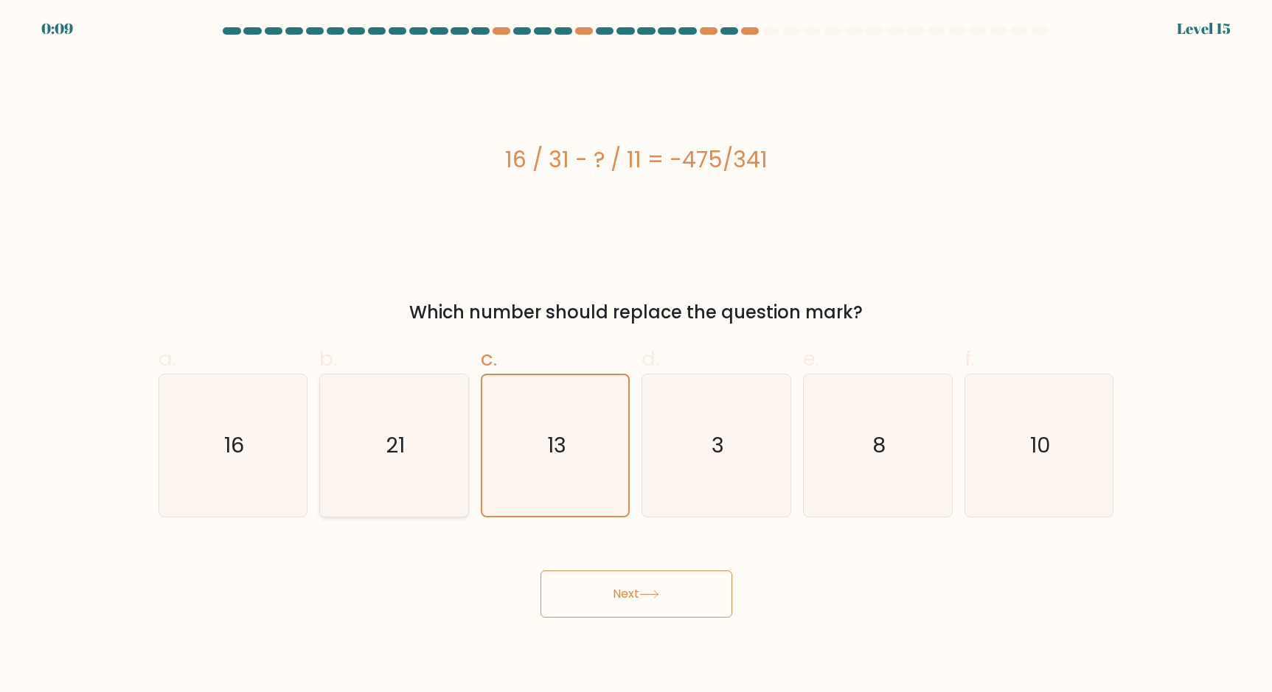
click at [406, 456] on icon "21" at bounding box center [394, 445] width 142 height 142
click at [636, 356] on input "b. 21" at bounding box center [636, 351] width 1 height 10
radio input "true"
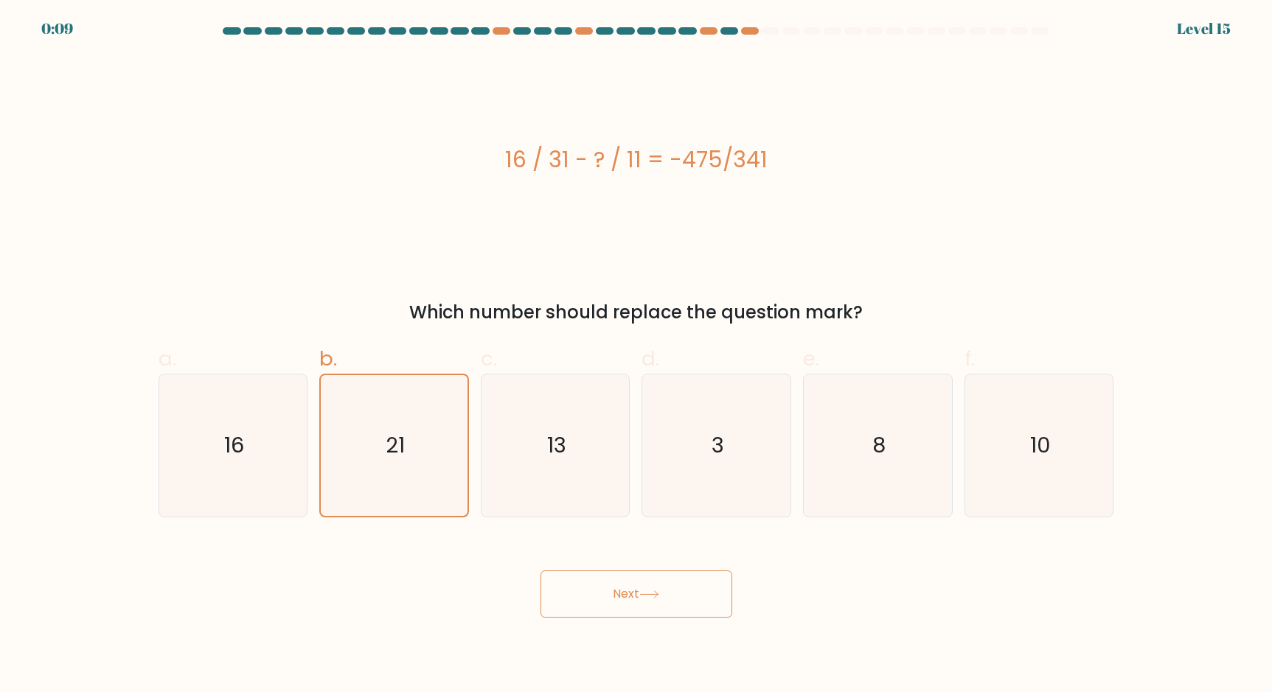
click at [626, 594] on button "Next" at bounding box center [636, 594] width 192 height 47
click at [674, 599] on button "Next" at bounding box center [636, 594] width 192 height 47
click at [540, 571] on button "Next" at bounding box center [636, 594] width 192 height 47
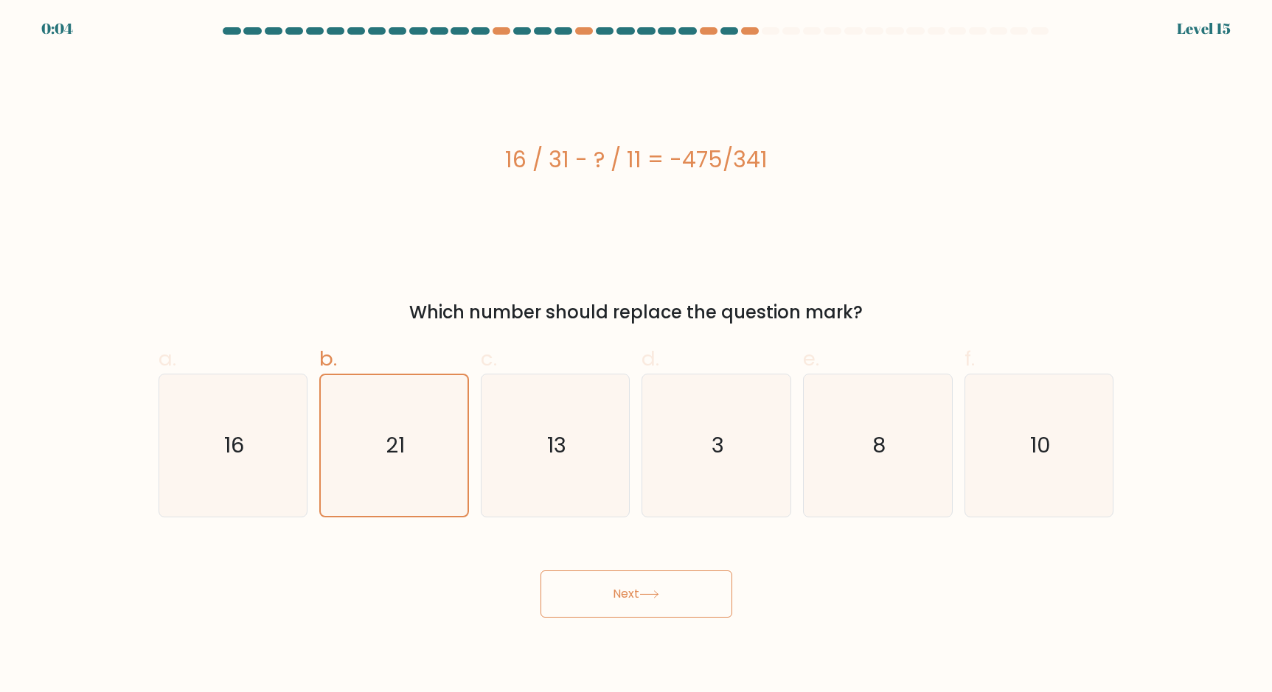
click at [1199, 31] on form "a. 3" at bounding box center [636, 322] width 1272 height 590
click at [770, 22] on div "0:03 Level 15" at bounding box center [636, 20] width 1272 height 40
click at [765, 38] on div at bounding box center [636, 33] width 973 height 13
click at [648, 584] on button "Next" at bounding box center [636, 594] width 192 height 47
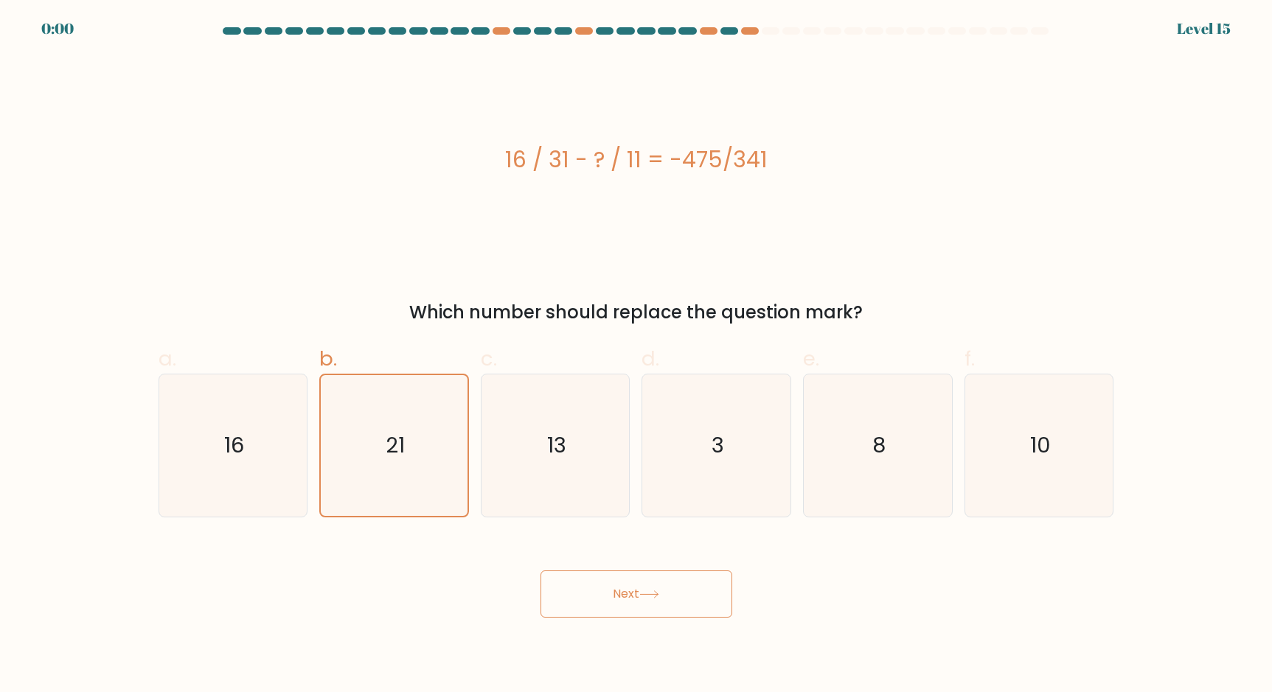
click at [648, 584] on button "Next" at bounding box center [636, 594] width 192 height 47
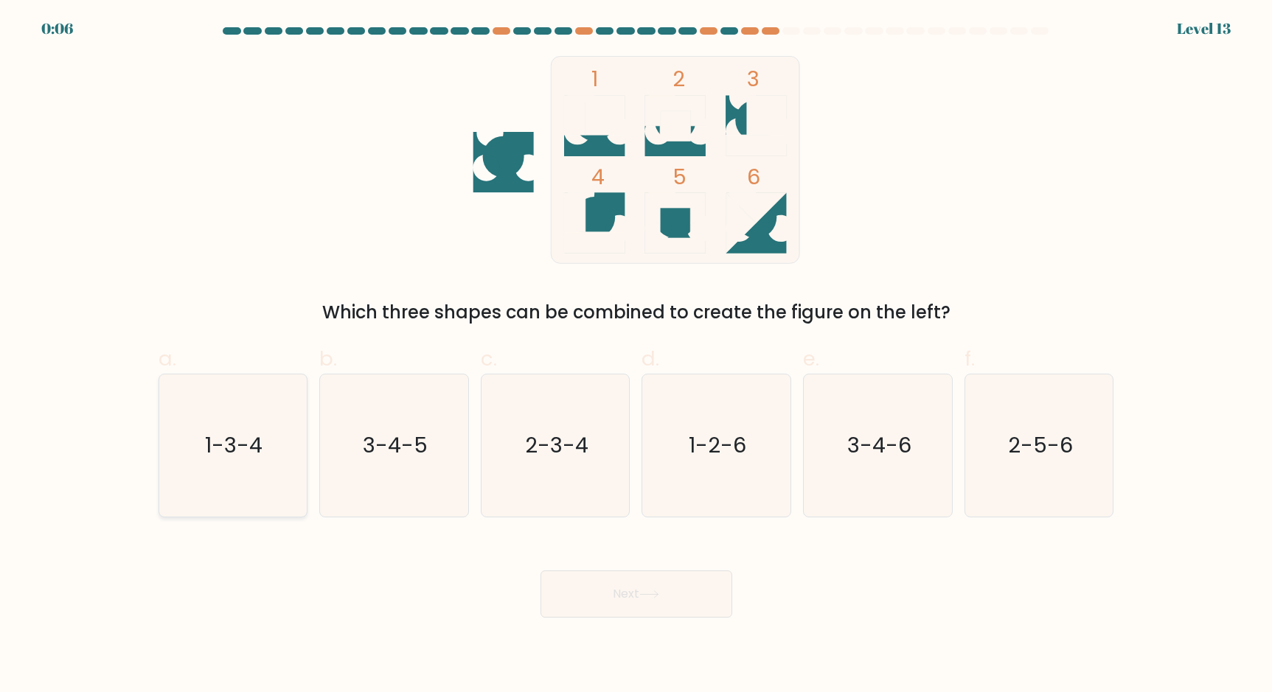
click at [215, 456] on text "1-3-4" at bounding box center [234, 444] width 57 height 29
click at [636, 356] on input "a. 1-3-4" at bounding box center [636, 351] width 1 height 10
radio input "true"
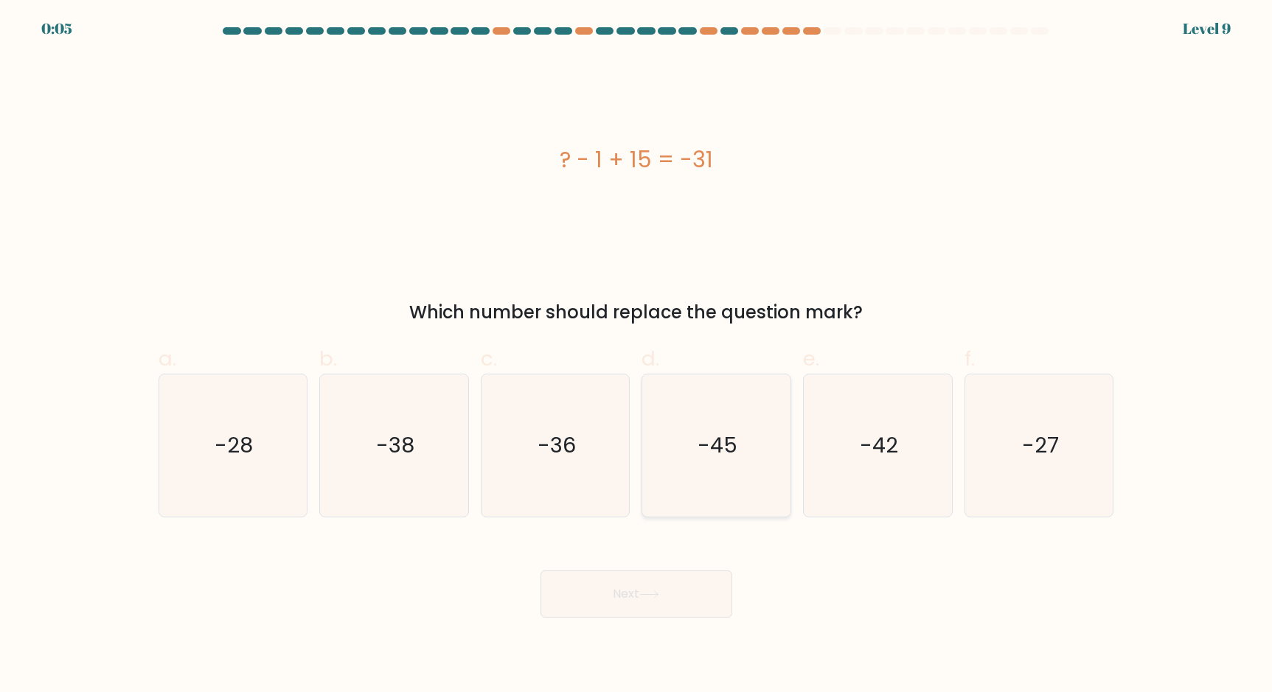
click at [731, 466] on icon "-45" at bounding box center [716, 445] width 142 height 142
click at [637, 356] on input "d. -45" at bounding box center [636, 351] width 1 height 10
radio input "true"
click at [624, 598] on button "Next" at bounding box center [636, 594] width 192 height 47
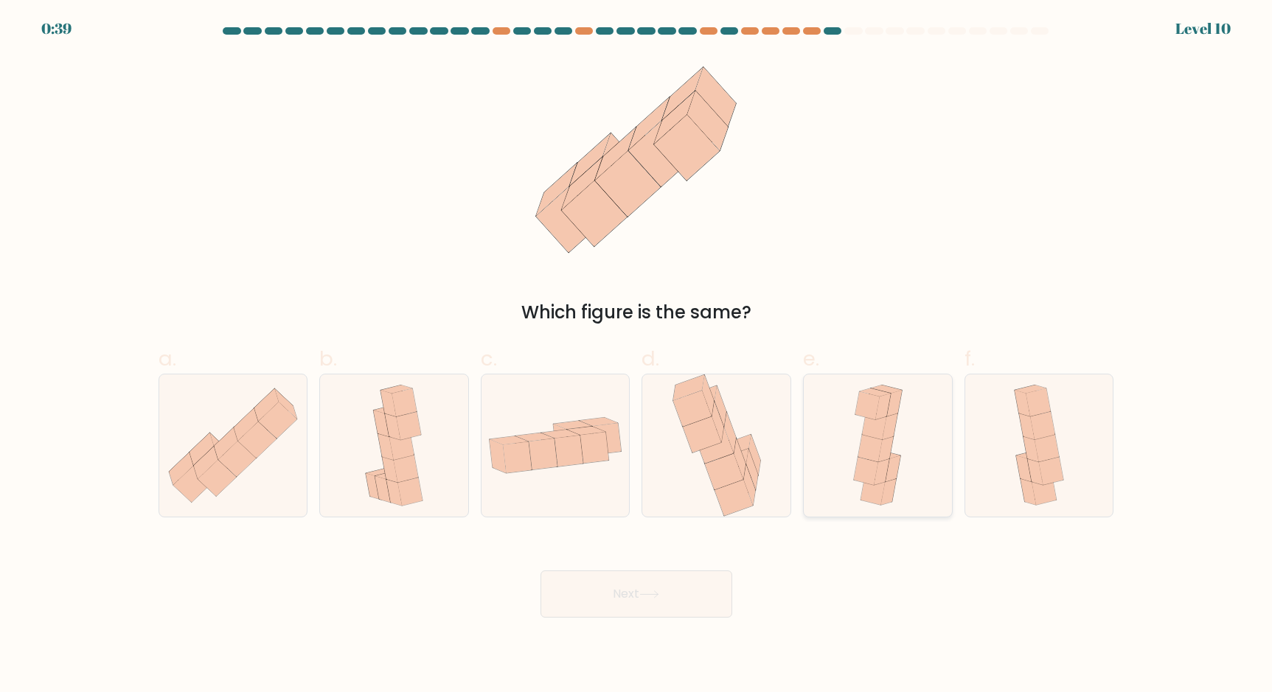
click at [894, 481] on icon at bounding box center [888, 493] width 15 height 27
click at [637, 356] on input "e." at bounding box center [636, 351] width 1 height 10
radio input "true"
click at [665, 604] on button "Next" at bounding box center [636, 594] width 192 height 47
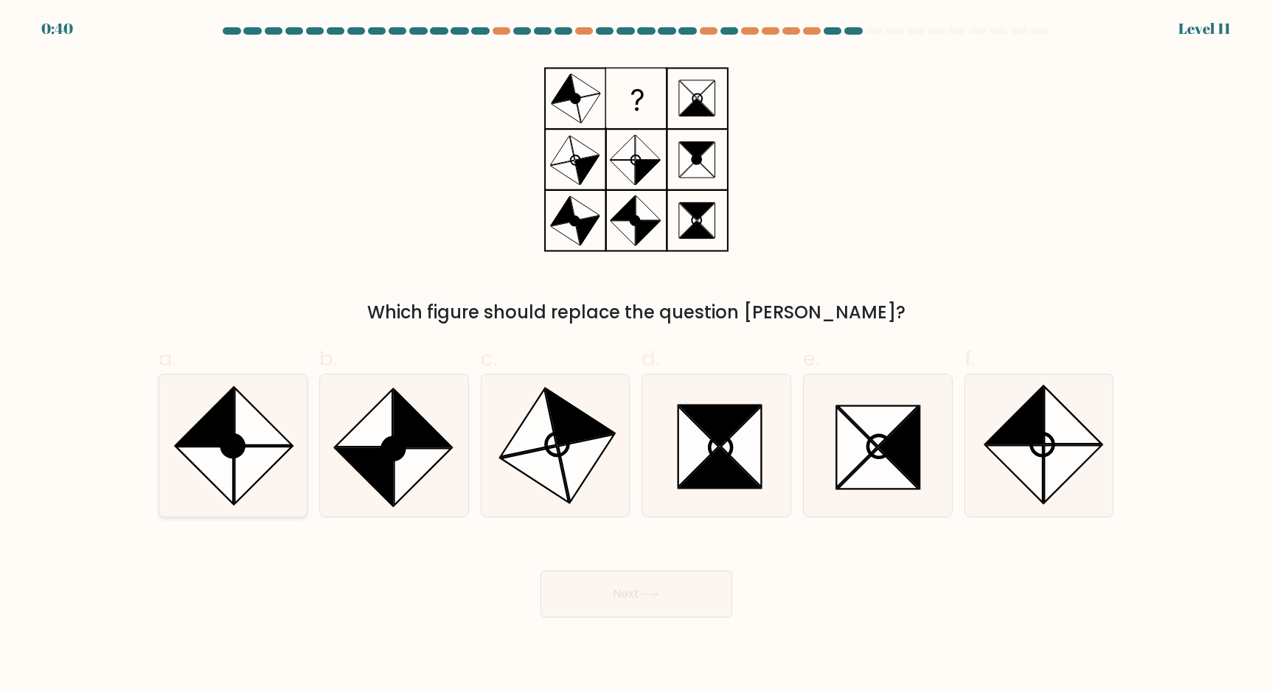
click at [276, 430] on icon at bounding box center [263, 416] width 57 height 57
click at [636, 356] on input "a." at bounding box center [636, 351] width 1 height 10
radio input "true"
click at [653, 602] on button "Next" at bounding box center [636, 594] width 192 height 47
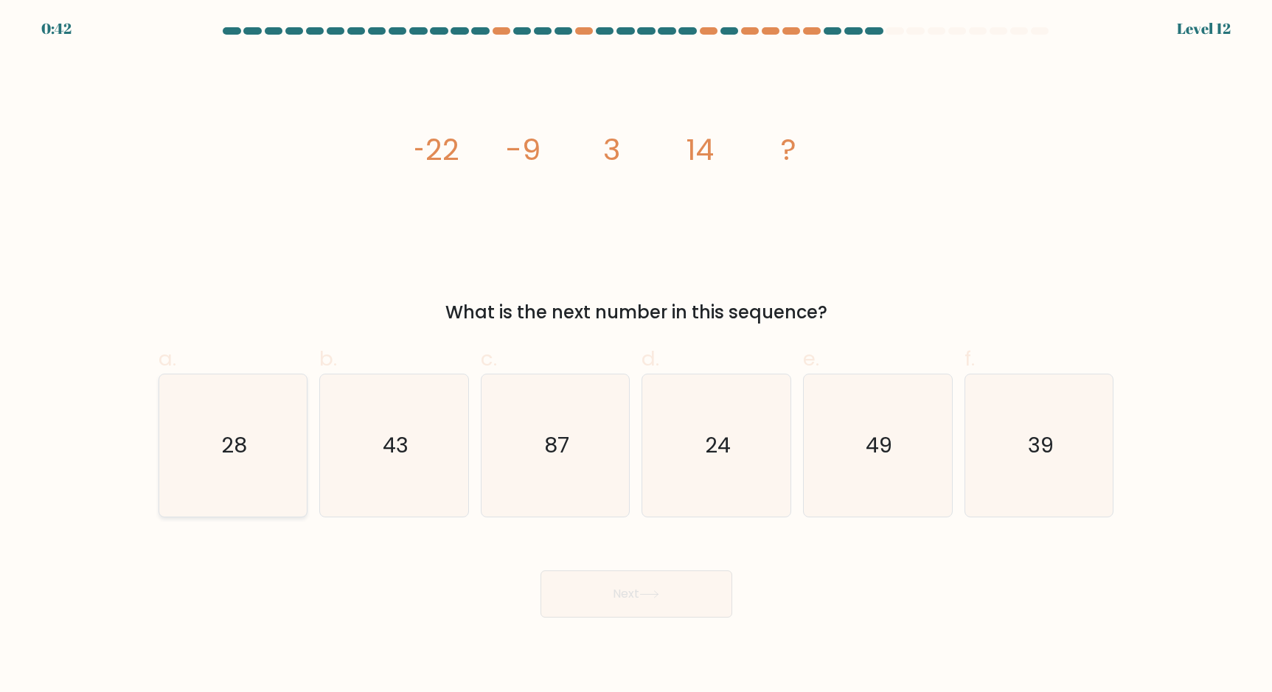
click at [257, 466] on icon "28" at bounding box center [232, 445] width 142 height 142
click at [636, 356] on input "a. 28" at bounding box center [636, 351] width 1 height 10
radio input "true"
click at [599, 579] on button "Next" at bounding box center [636, 594] width 192 height 47
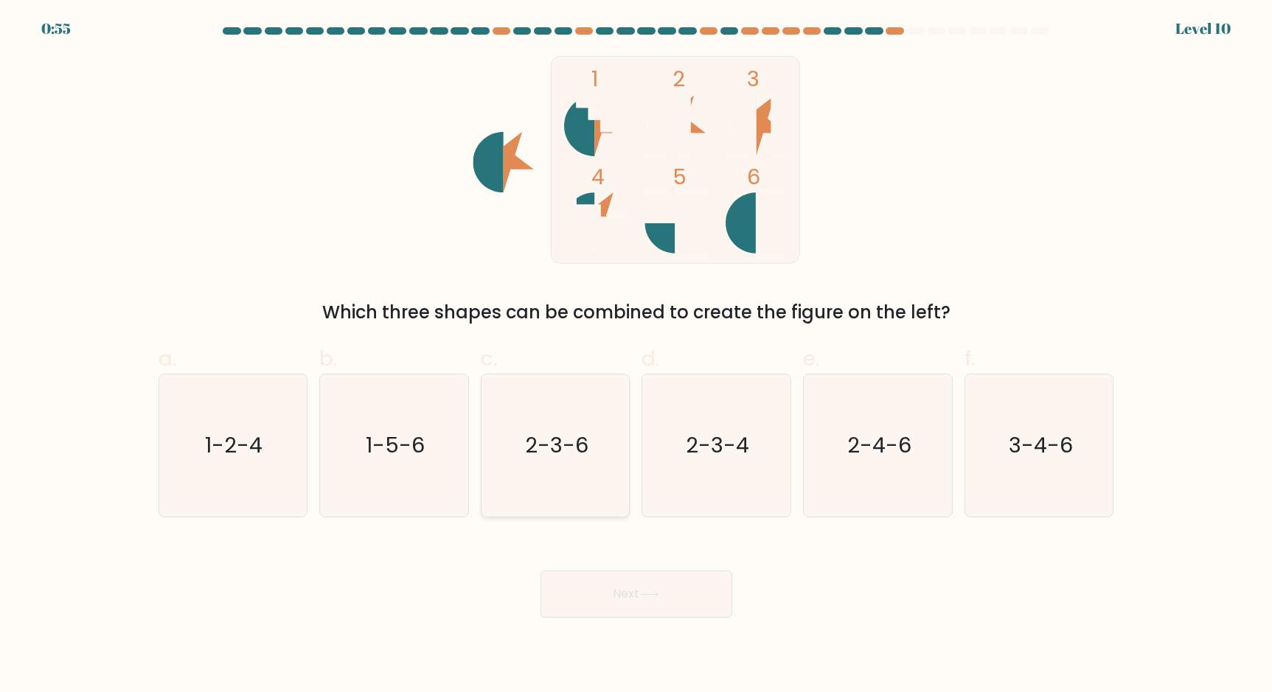
click at [533, 436] on text "2-3-6" at bounding box center [556, 444] width 63 height 29
click at [636, 356] on input "c. 2-3-6" at bounding box center [636, 351] width 1 height 10
radio input "true"
click at [649, 593] on icon at bounding box center [649, 594] width 20 height 8
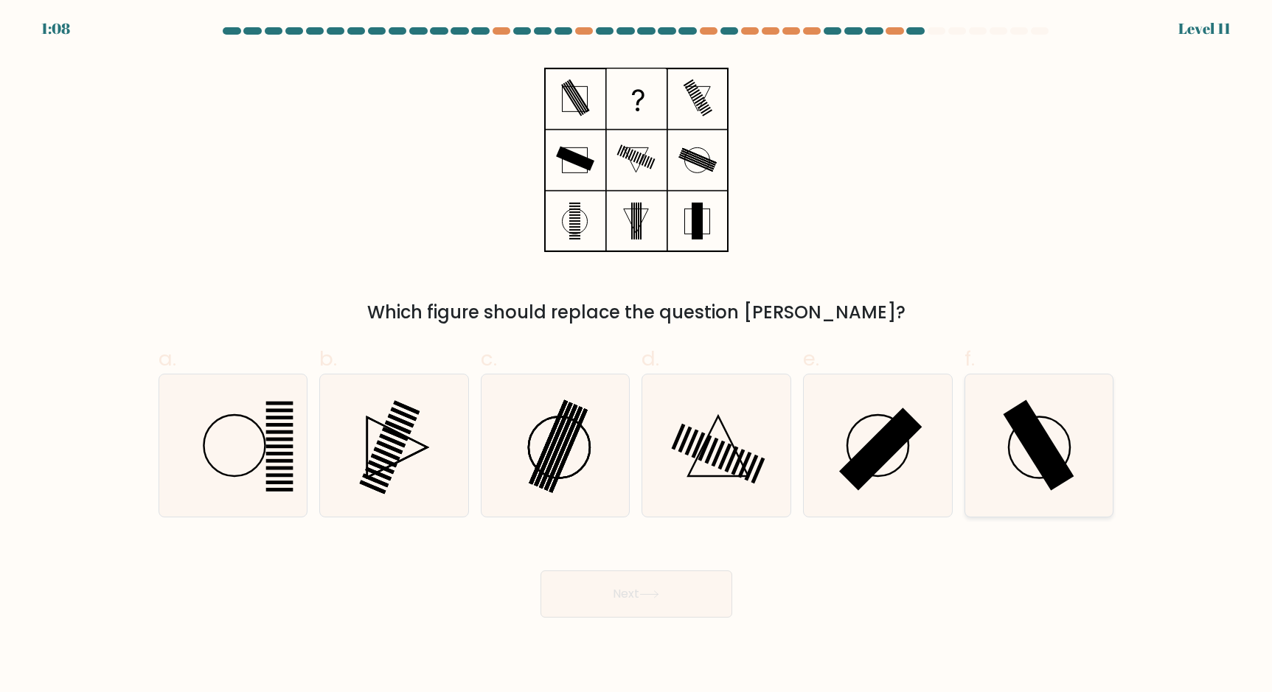
click at [1050, 451] on rect at bounding box center [1038, 445] width 71 height 91
click at [637, 356] on input "f." at bounding box center [636, 351] width 1 height 10
radio input "true"
click at [649, 587] on button "Next" at bounding box center [636, 594] width 192 height 47
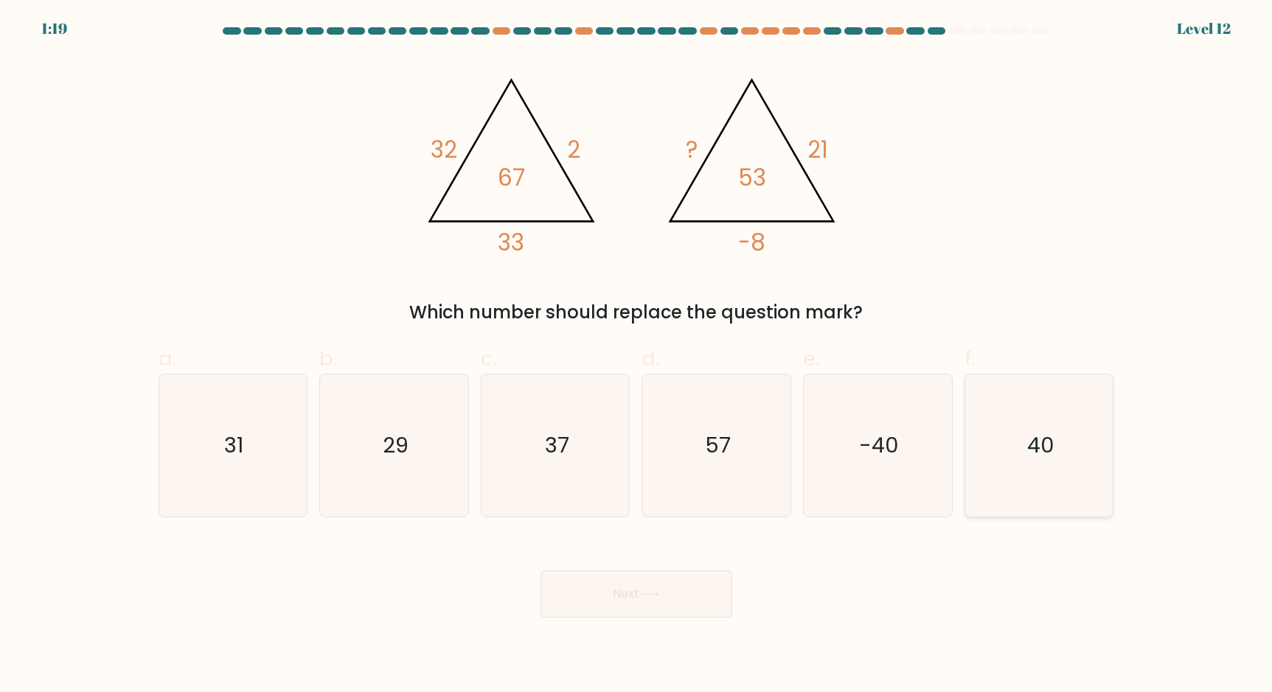
click at [1056, 461] on icon "40" at bounding box center [1039, 445] width 142 height 142
click at [637, 356] on input "f. 40" at bounding box center [636, 351] width 1 height 10
radio input "true"
click at [679, 585] on button "Next" at bounding box center [636, 594] width 192 height 47
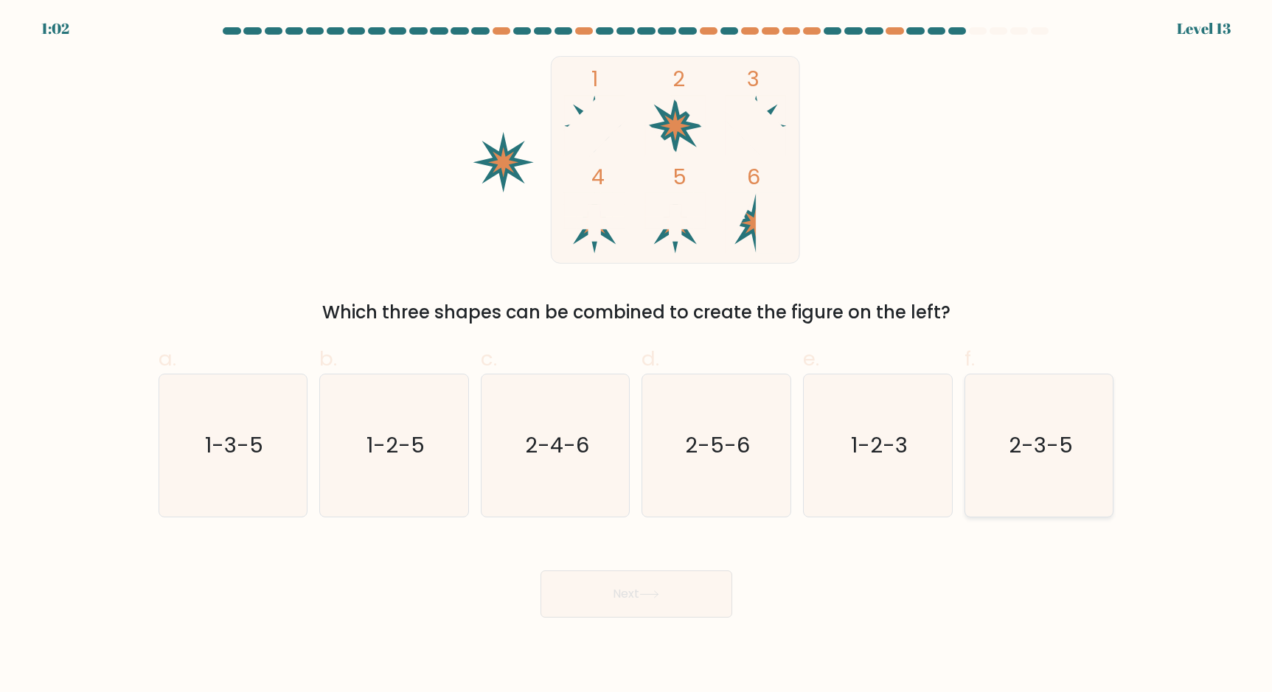
click at [994, 453] on icon "2-3-5" at bounding box center [1039, 445] width 142 height 142
click at [637, 356] on input "f. 2-3-5" at bounding box center [636, 351] width 1 height 10
radio input "true"
click at [695, 587] on button "Next" at bounding box center [636, 594] width 192 height 47
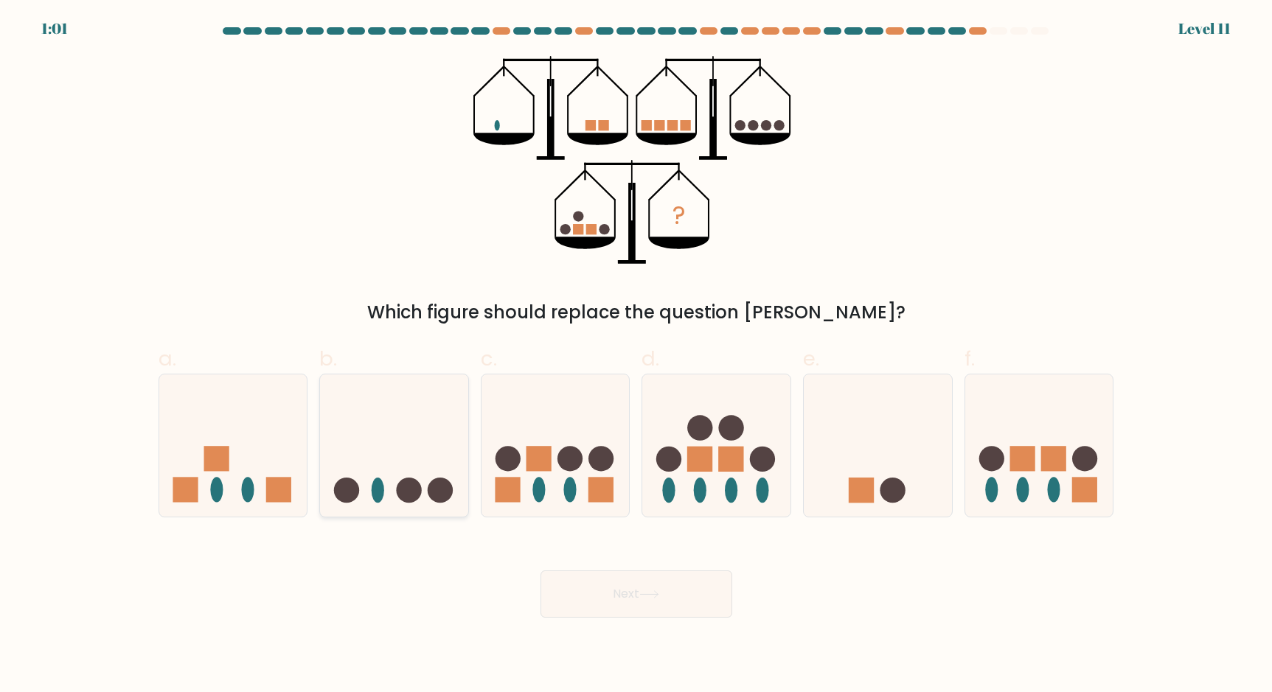
click at [421, 426] on icon at bounding box center [394, 445] width 148 height 122
click at [636, 356] on input "b." at bounding box center [636, 351] width 1 height 10
radio input "true"
click at [677, 585] on button "Next" at bounding box center [636, 594] width 192 height 47
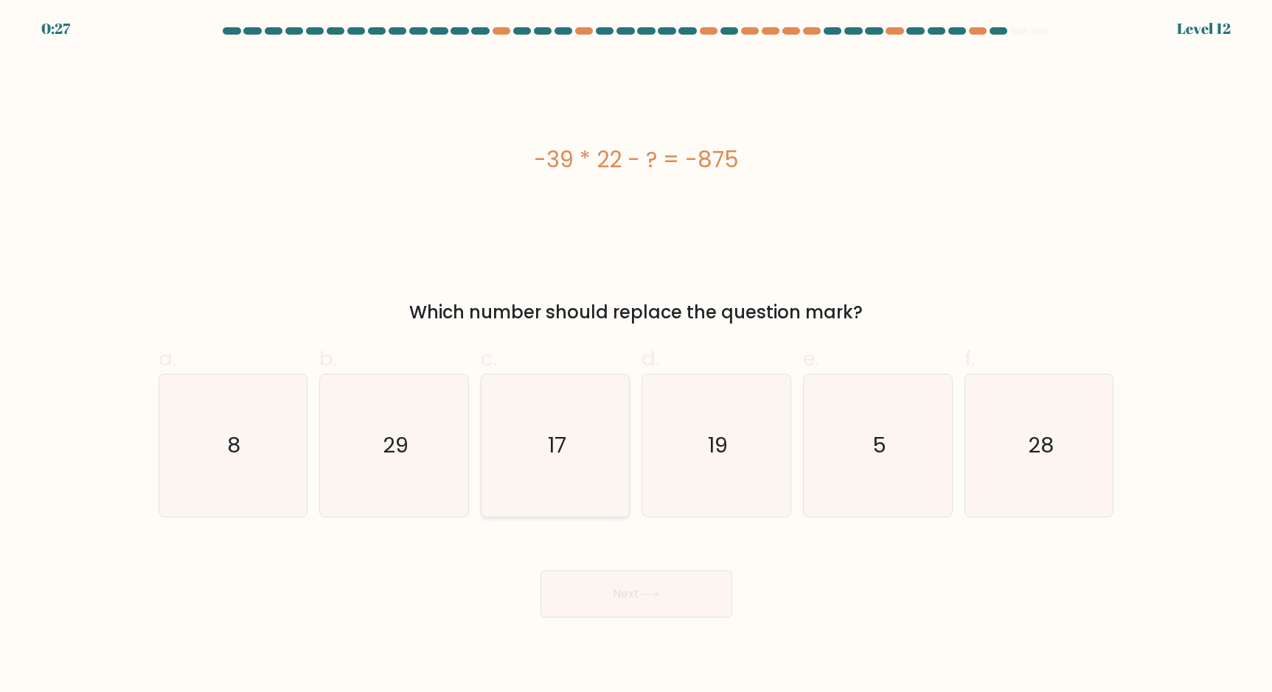
click at [540, 452] on icon "17" at bounding box center [555, 445] width 142 height 142
click at [636, 356] on input "c. 17" at bounding box center [636, 351] width 1 height 10
radio input "true"
click at [669, 595] on button "Next" at bounding box center [636, 594] width 192 height 47
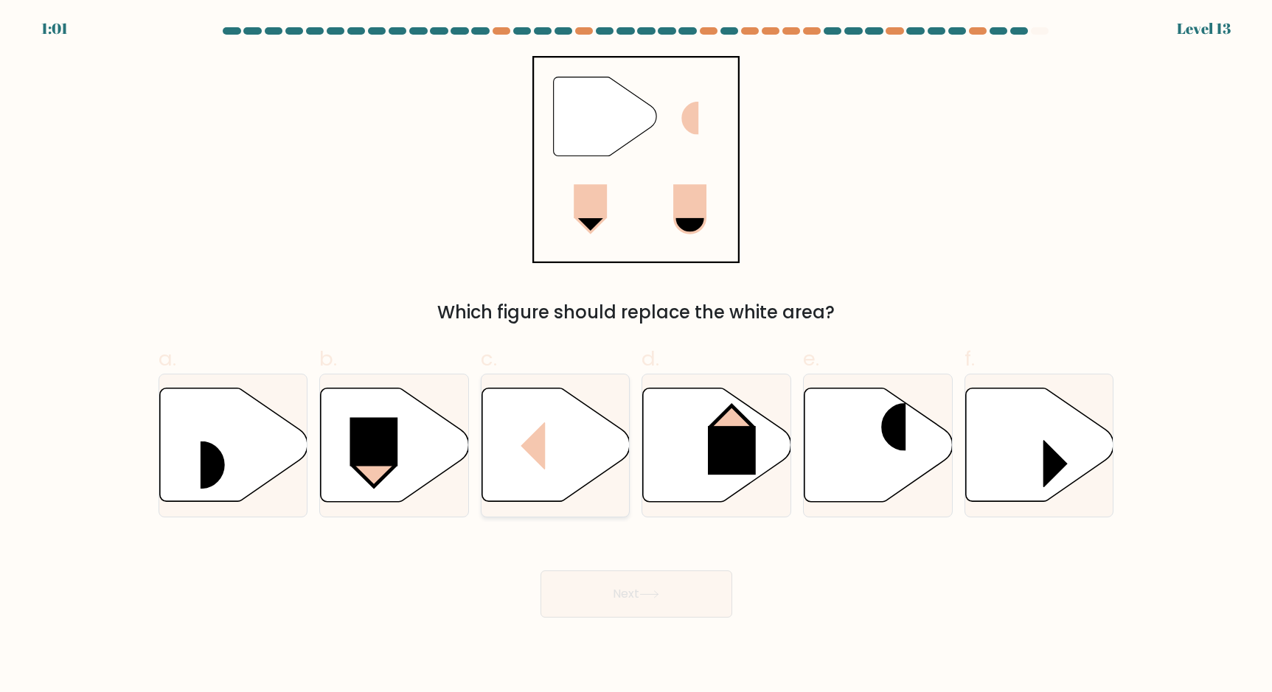
click at [549, 433] on icon at bounding box center [556, 445] width 148 height 114
click at [636, 356] on input "c." at bounding box center [636, 351] width 1 height 10
radio input "true"
click at [699, 599] on button "Next" at bounding box center [636, 594] width 192 height 47
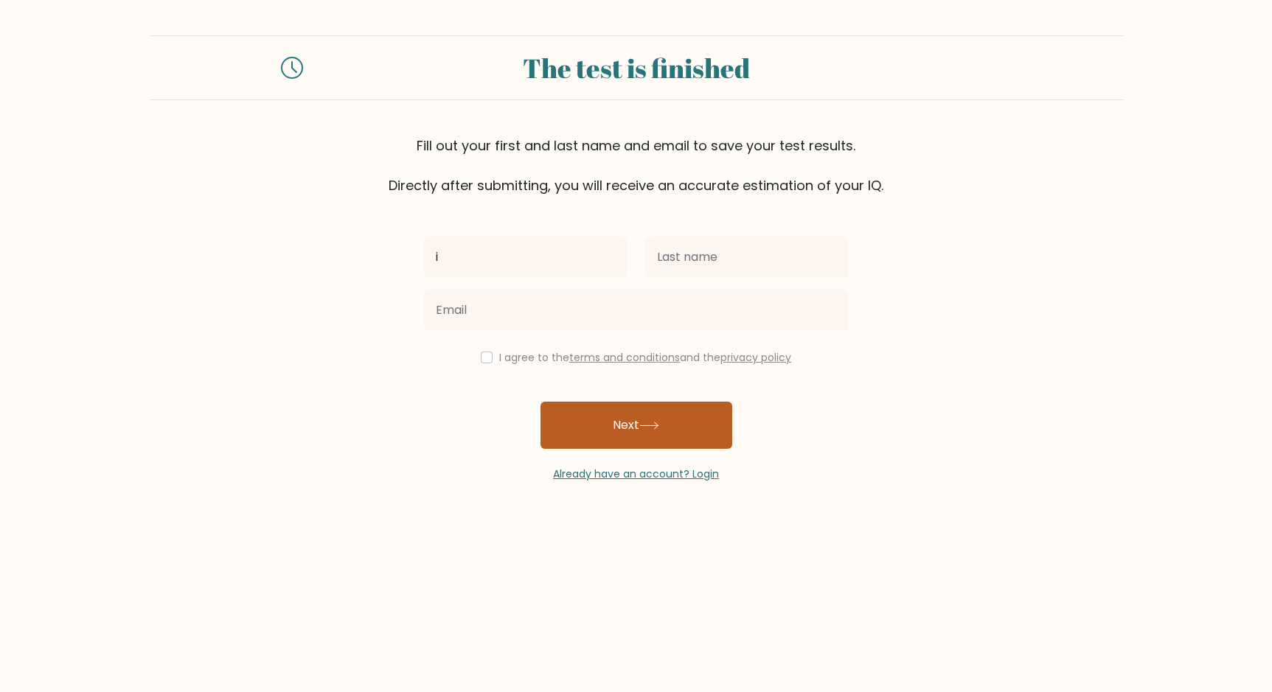
type input "i"
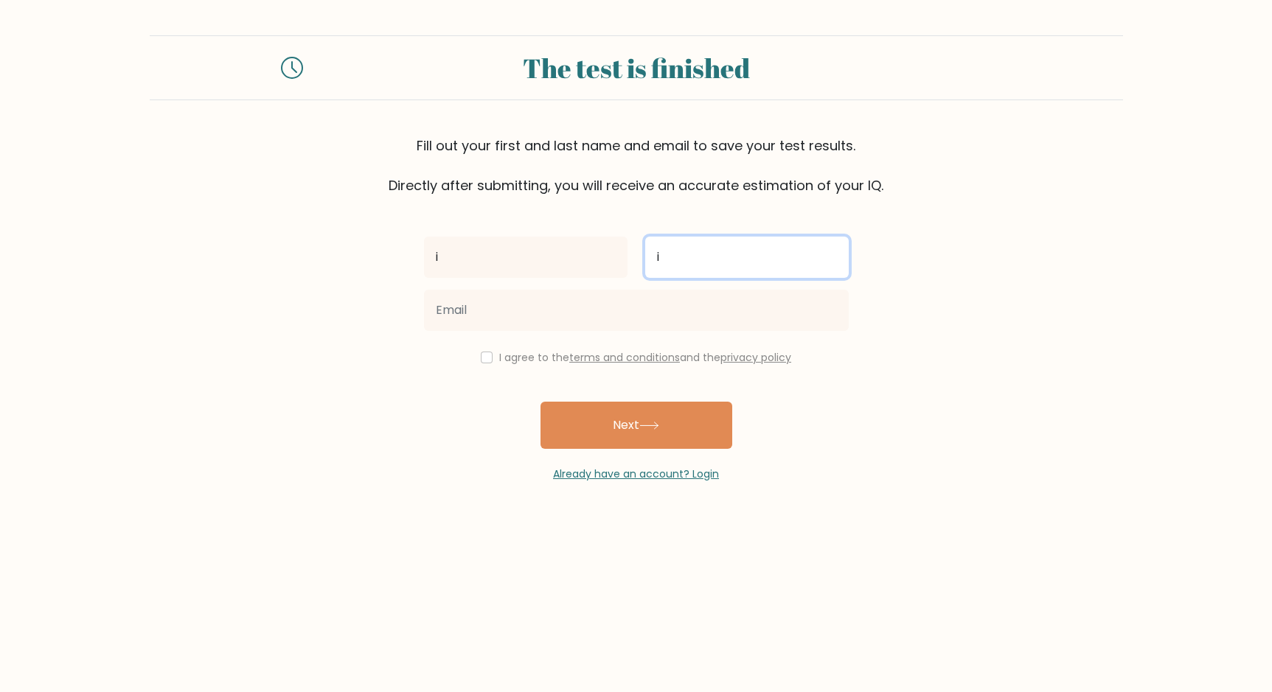
type input "i"
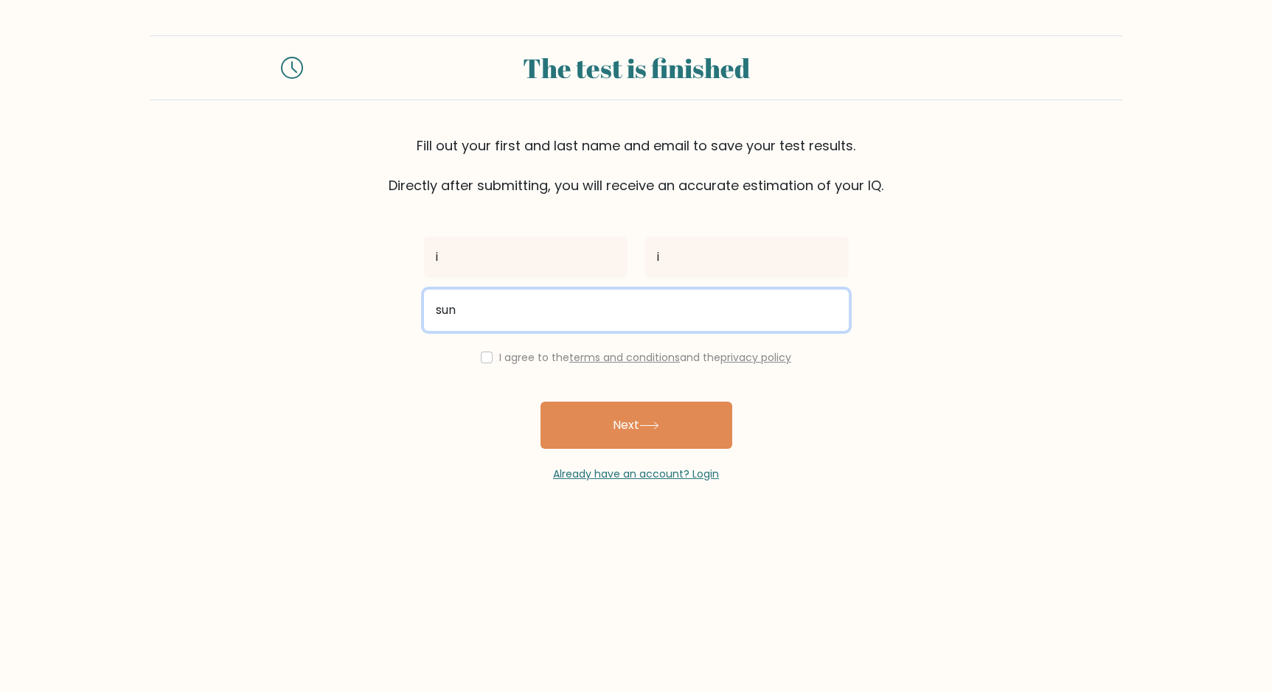
type input "[EMAIL_ADDRESS][DOMAIN_NAME]"
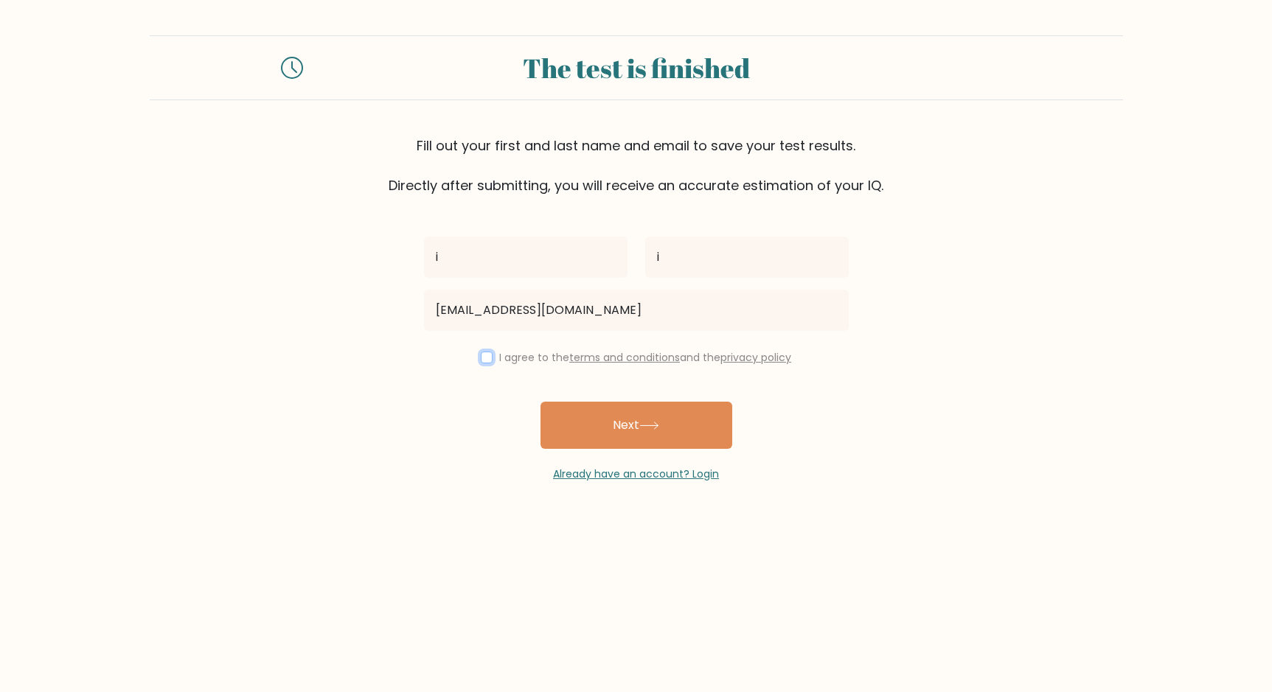
click at [481, 357] on input "checkbox" at bounding box center [487, 358] width 12 height 12
checkbox input "true"
click at [614, 421] on button "Next" at bounding box center [636, 425] width 192 height 47
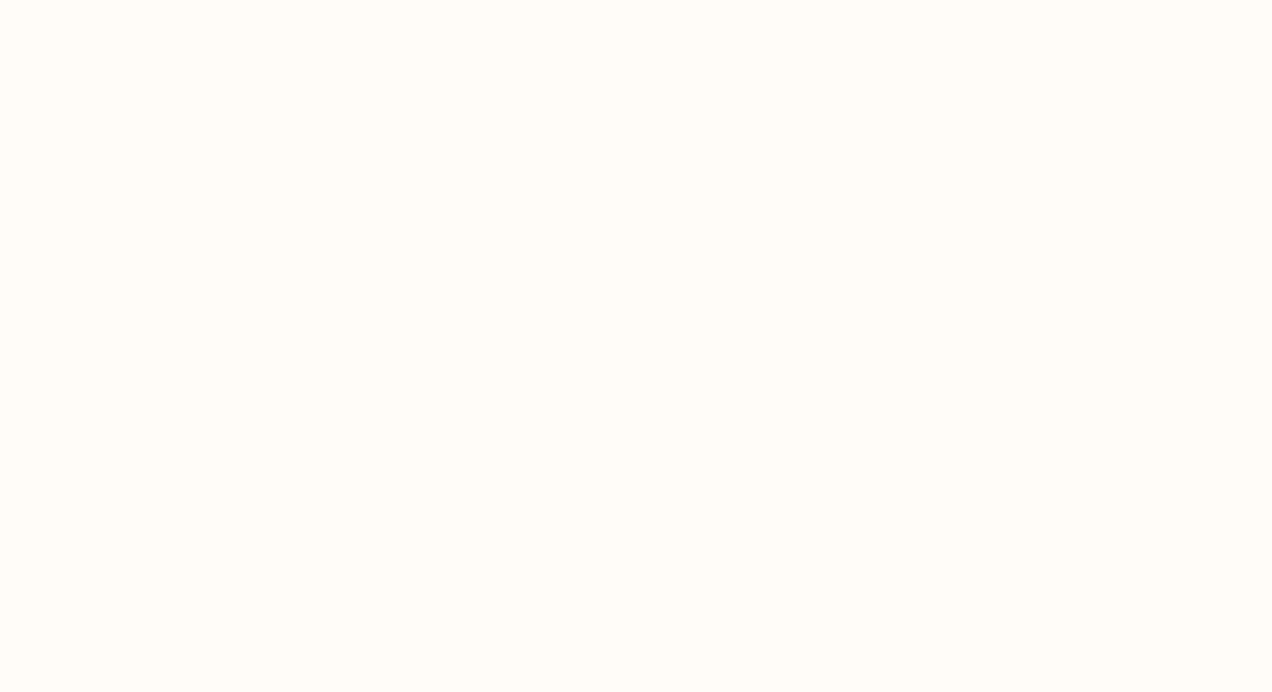
select select "US"
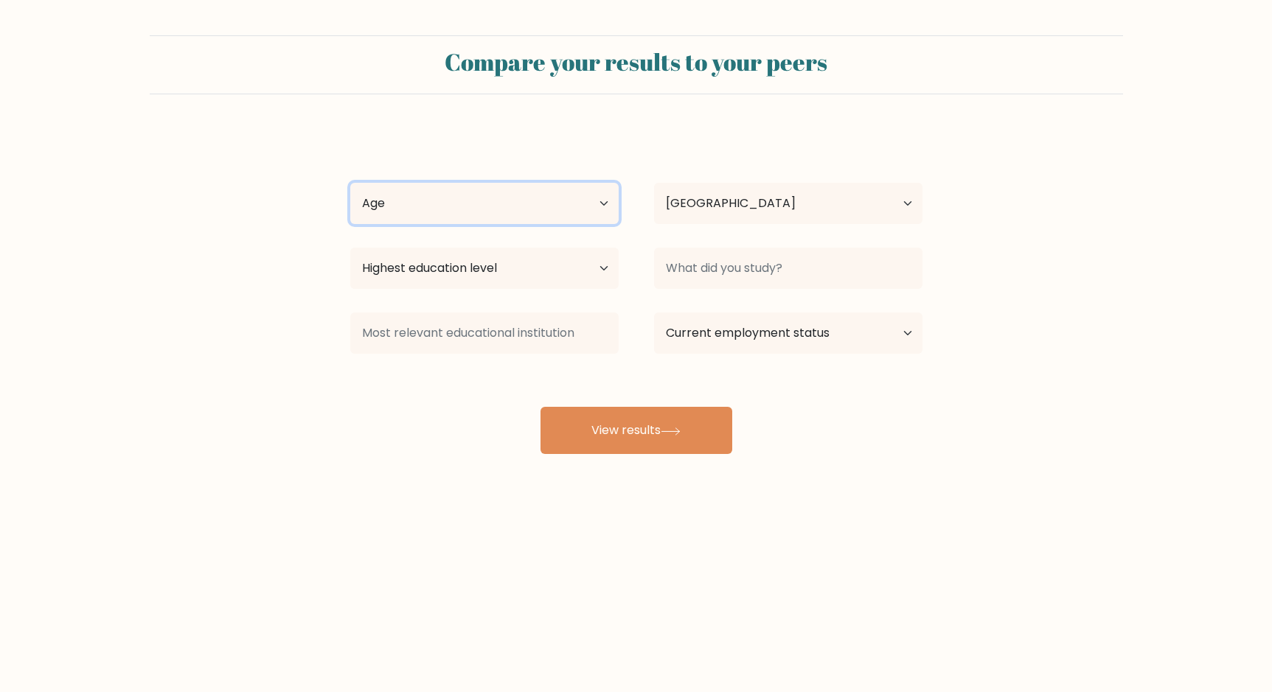
click at [484, 198] on select "Age Under [DEMOGRAPHIC_DATA] [DEMOGRAPHIC_DATA] [DEMOGRAPHIC_DATA] [DEMOGRAPHIC…" at bounding box center [484, 203] width 268 height 41
select select "25_34"
click at [350, 183] on select "Age Under [DEMOGRAPHIC_DATA] [DEMOGRAPHIC_DATA] [DEMOGRAPHIC_DATA] [DEMOGRAPHIC…" at bounding box center [484, 203] width 268 height 41
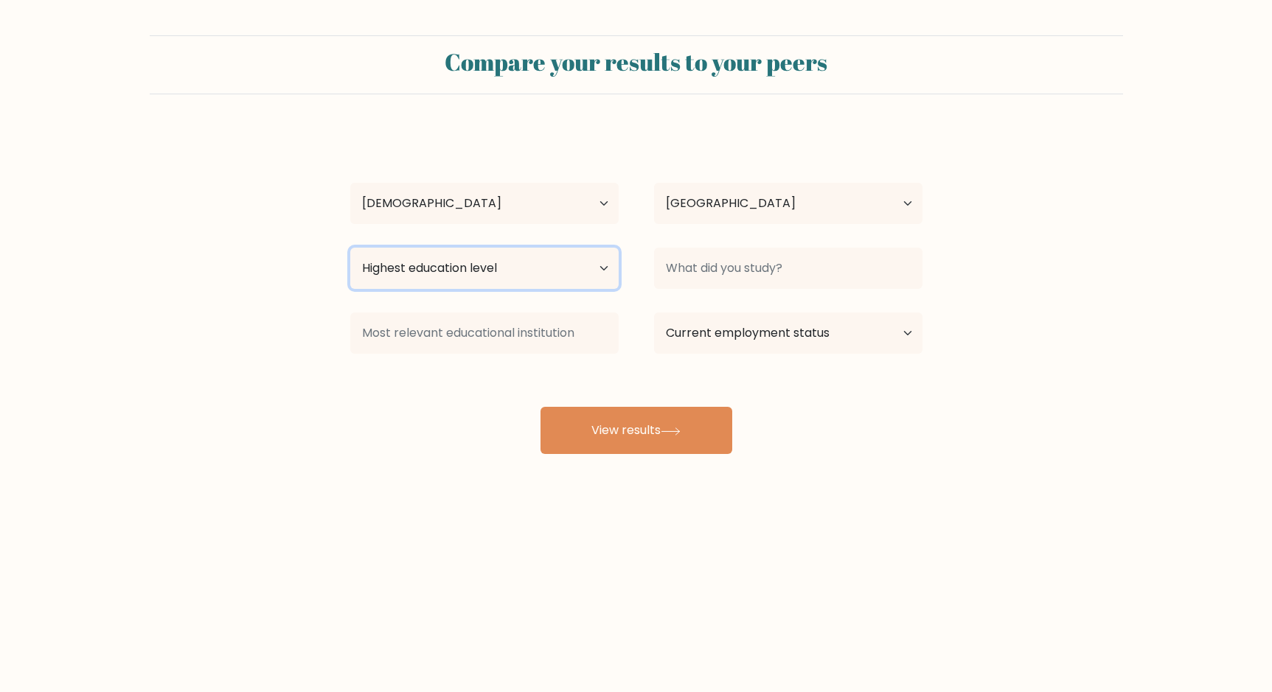
click at [521, 268] on select "Highest education level No schooling Primary Lower Secondary Upper Secondary Oc…" at bounding box center [484, 268] width 268 height 41
select select "bachelors_degree"
click at [350, 248] on select "Highest education level No schooling Primary Lower Secondary Upper Secondary Oc…" at bounding box center [484, 268] width 268 height 41
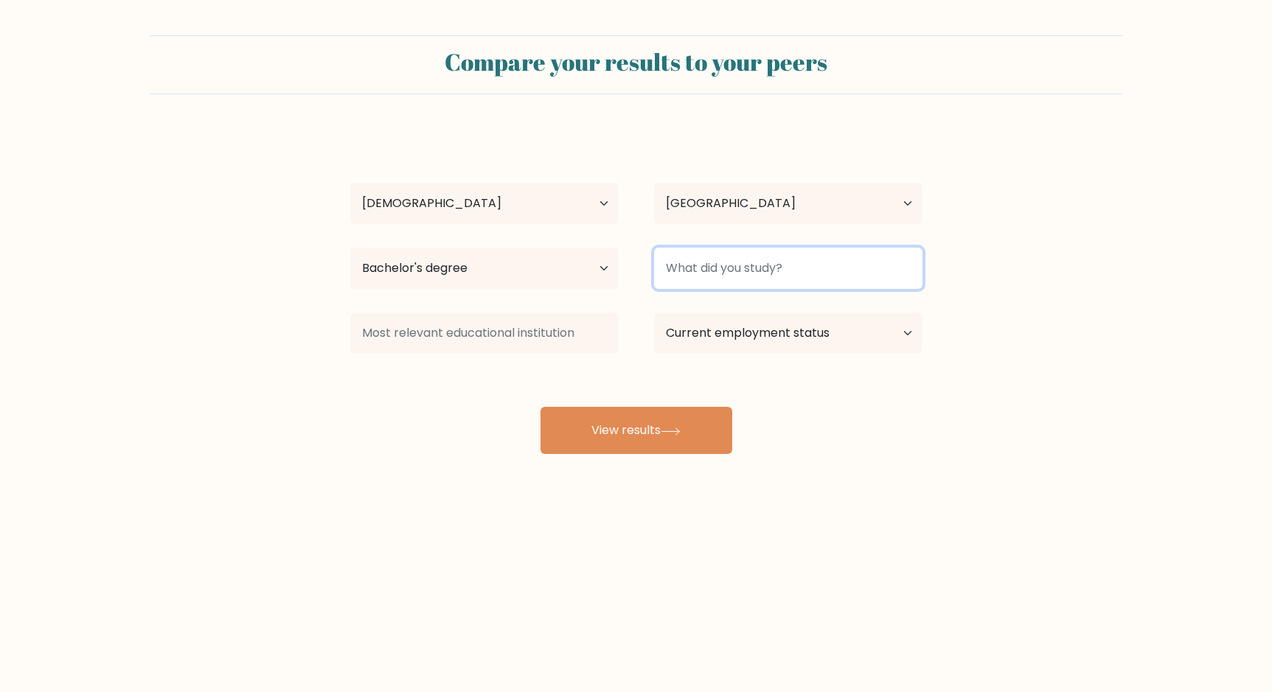
click at [687, 273] on input at bounding box center [788, 268] width 268 height 41
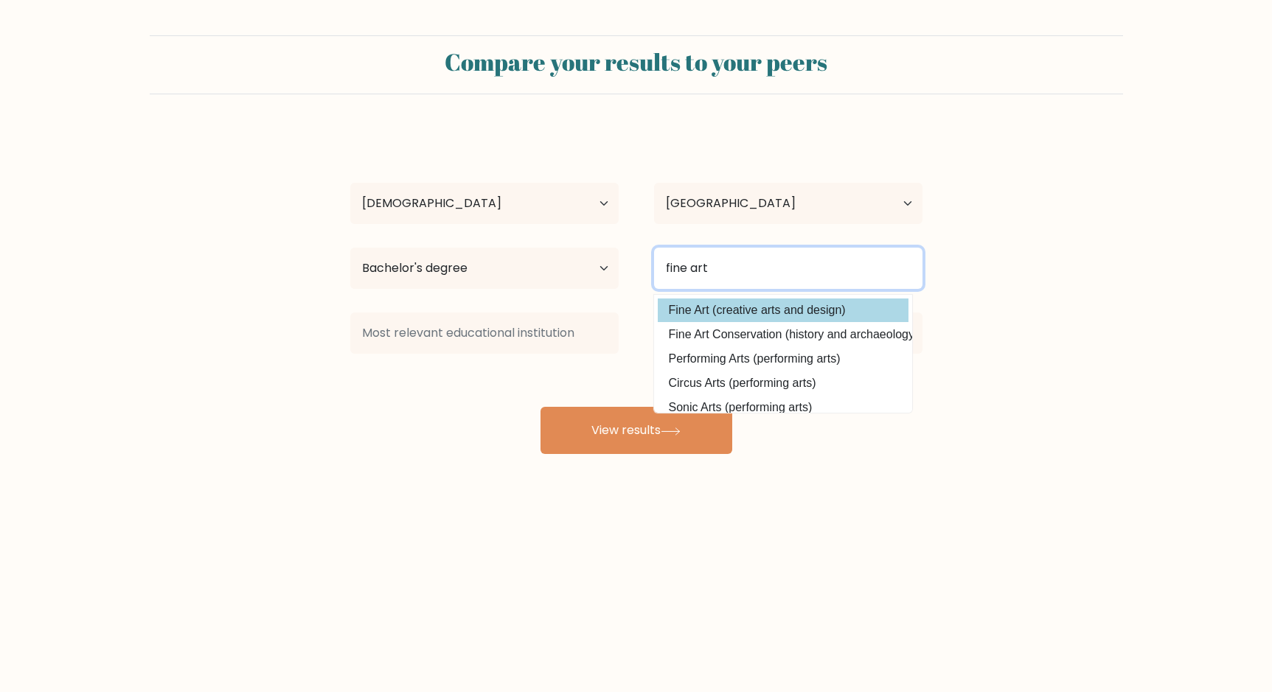
type input "fine art"
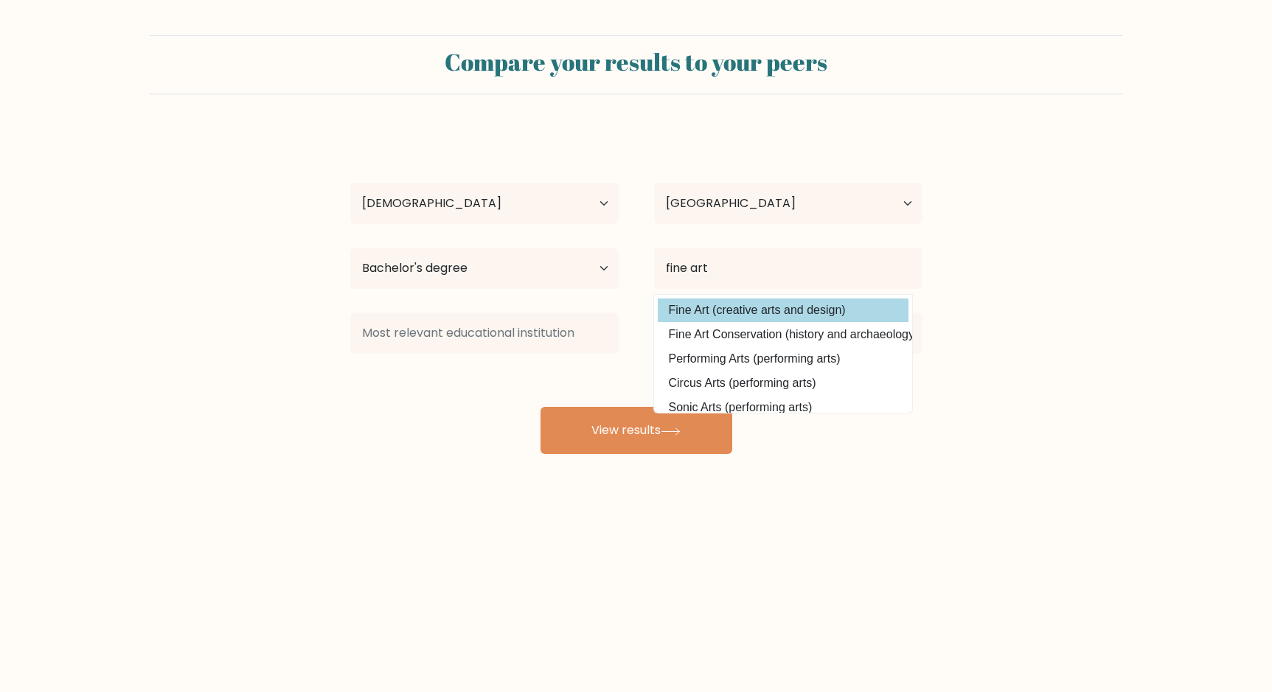
click at [687, 310] on div "i i Age Under [DEMOGRAPHIC_DATA] [DEMOGRAPHIC_DATA] [DEMOGRAPHIC_DATA] [DEMOGRA…" at bounding box center [636, 292] width 590 height 324
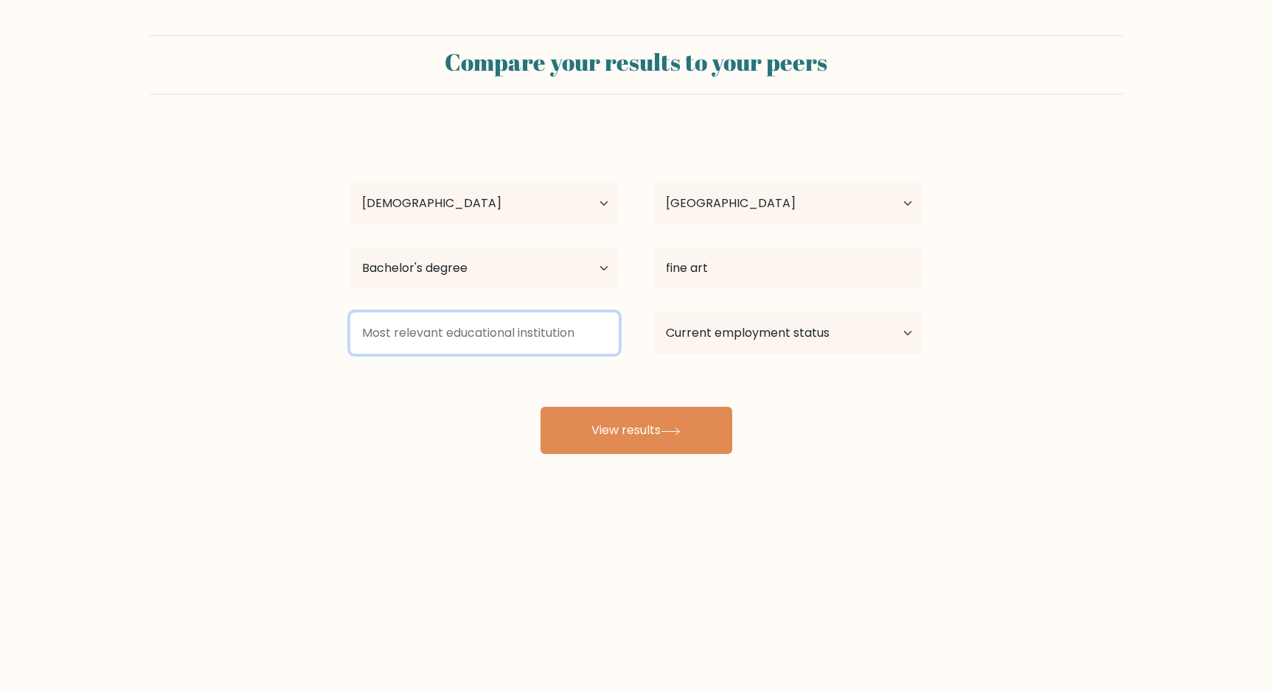
click at [503, 340] on input at bounding box center [484, 333] width 268 height 41
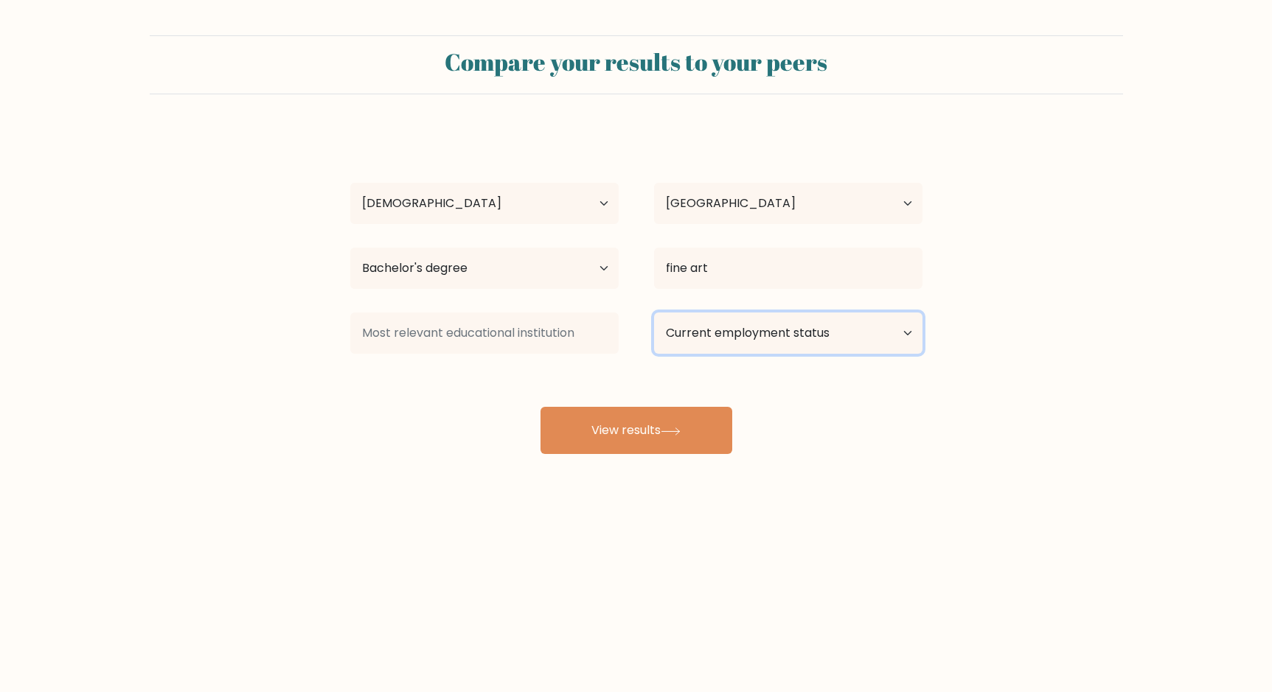
click at [706, 344] on select "Current employment status Employed Student Retired Other / prefer not to answer" at bounding box center [788, 333] width 268 height 41
select select "employed"
click at [654, 313] on select "Current employment status Employed Student Retired Other / prefer not to answer" at bounding box center [788, 333] width 268 height 41
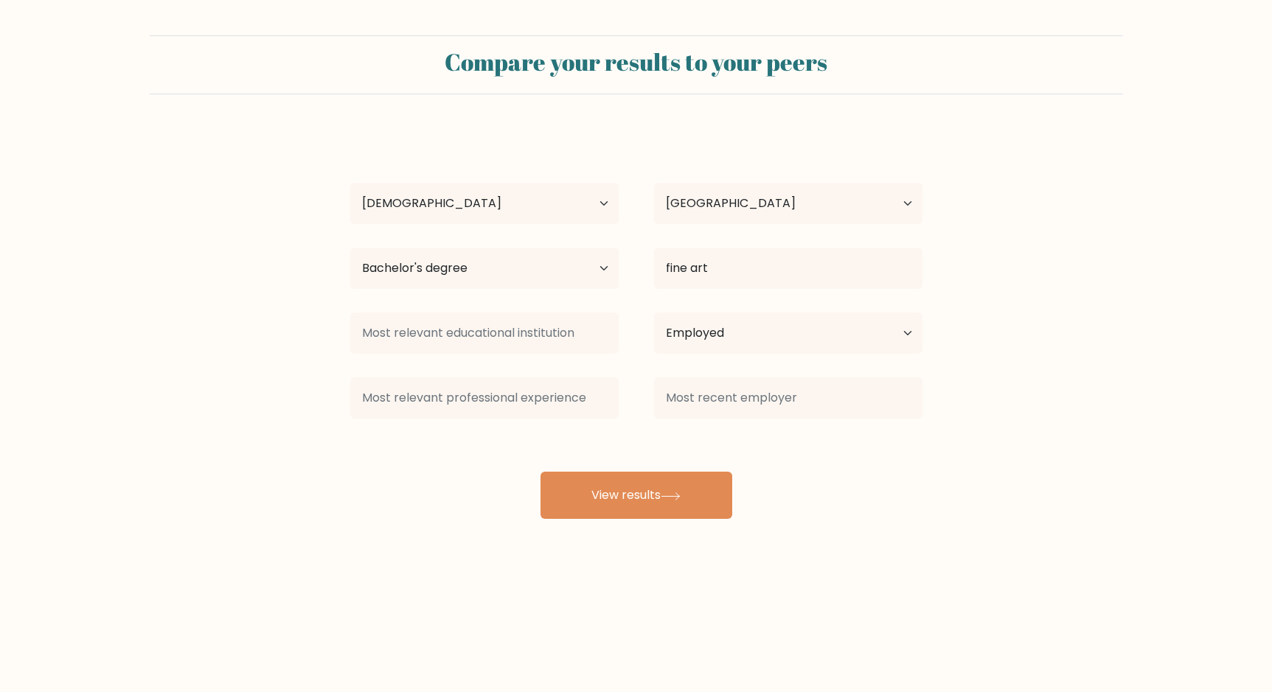
click at [618, 432] on div "i i Age Under 18 years old 18-24 years old 25-34 years old 35-44 years old 45-5…" at bounding box center [636, 324] width 590 height 389
click at [578, 502] on button "View results" at bounding box center [636, 495] width 192 height 47
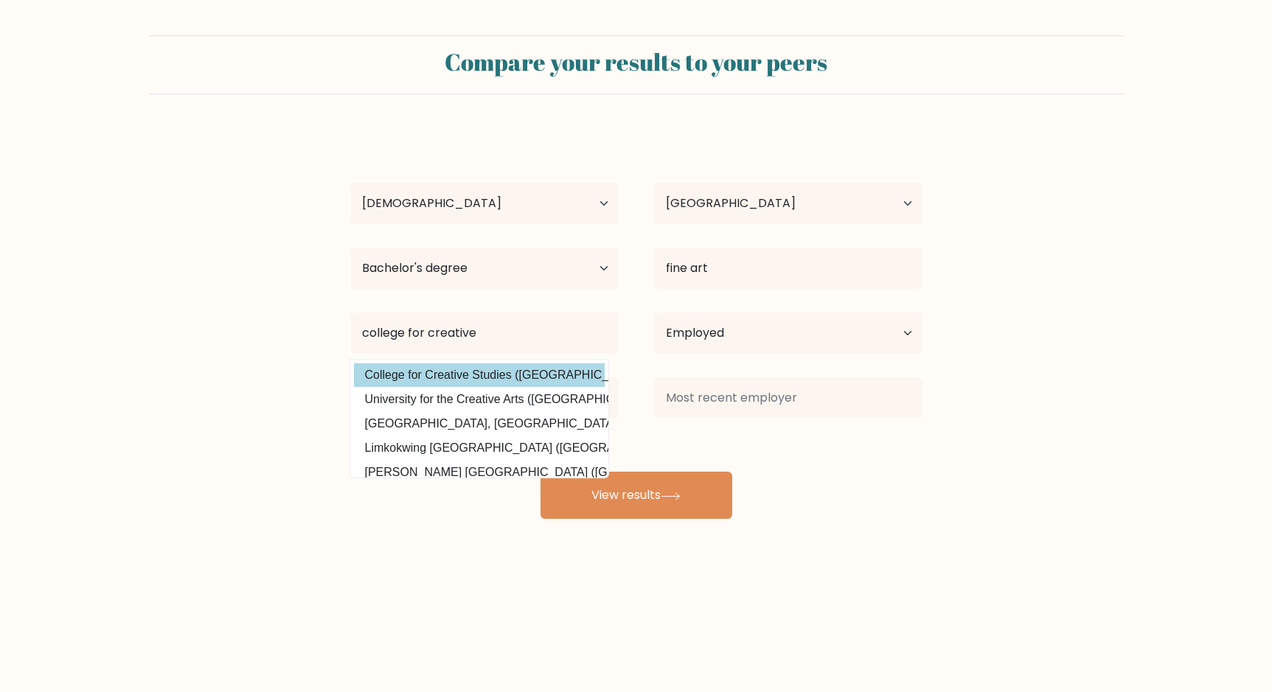
click at [574, 379] on option "College for Creative Studies (United States)" at bounding box center [479, 375] width 251 height 24
type input "College for Creative Studies"
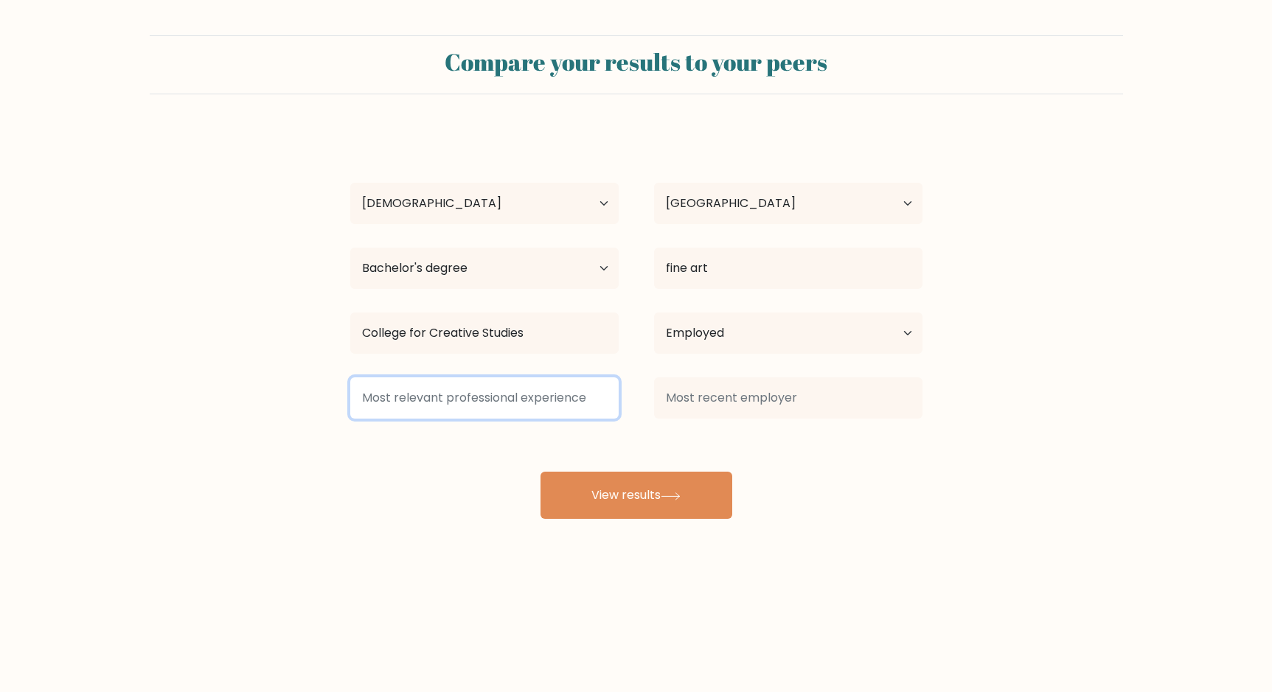
click at [559, 404] on input at bounding box center [484, 397] width 268 height 41
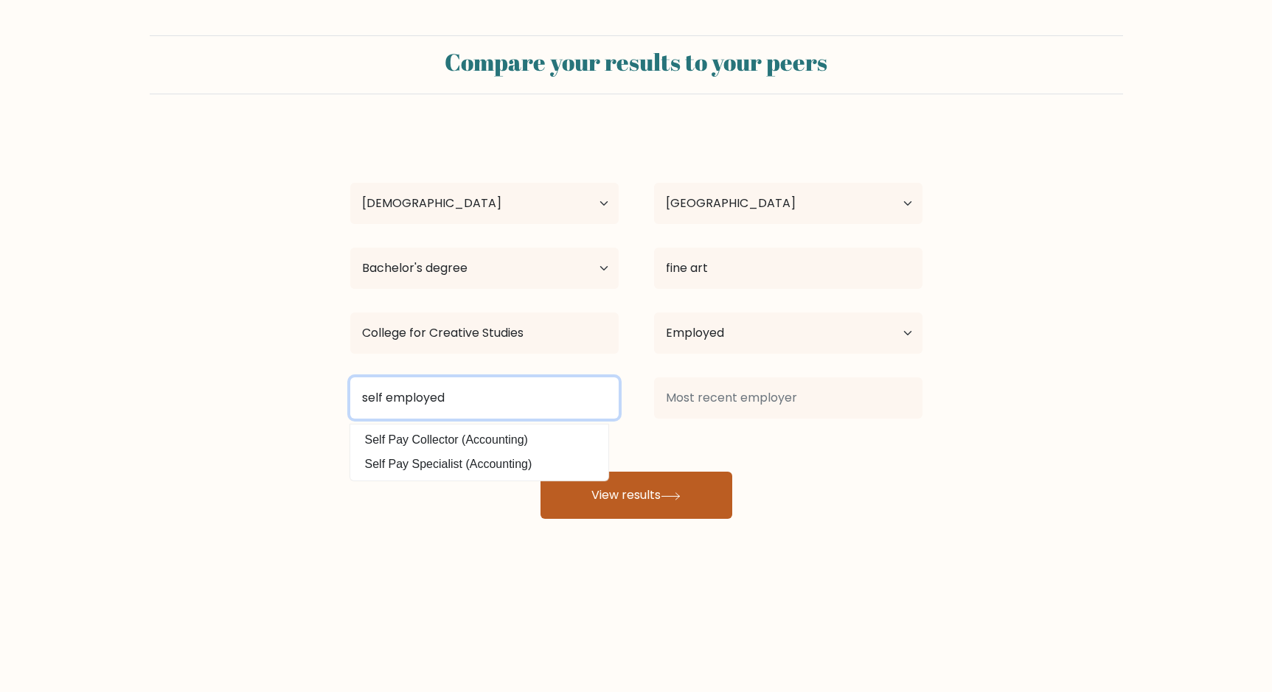
type input "self employed"
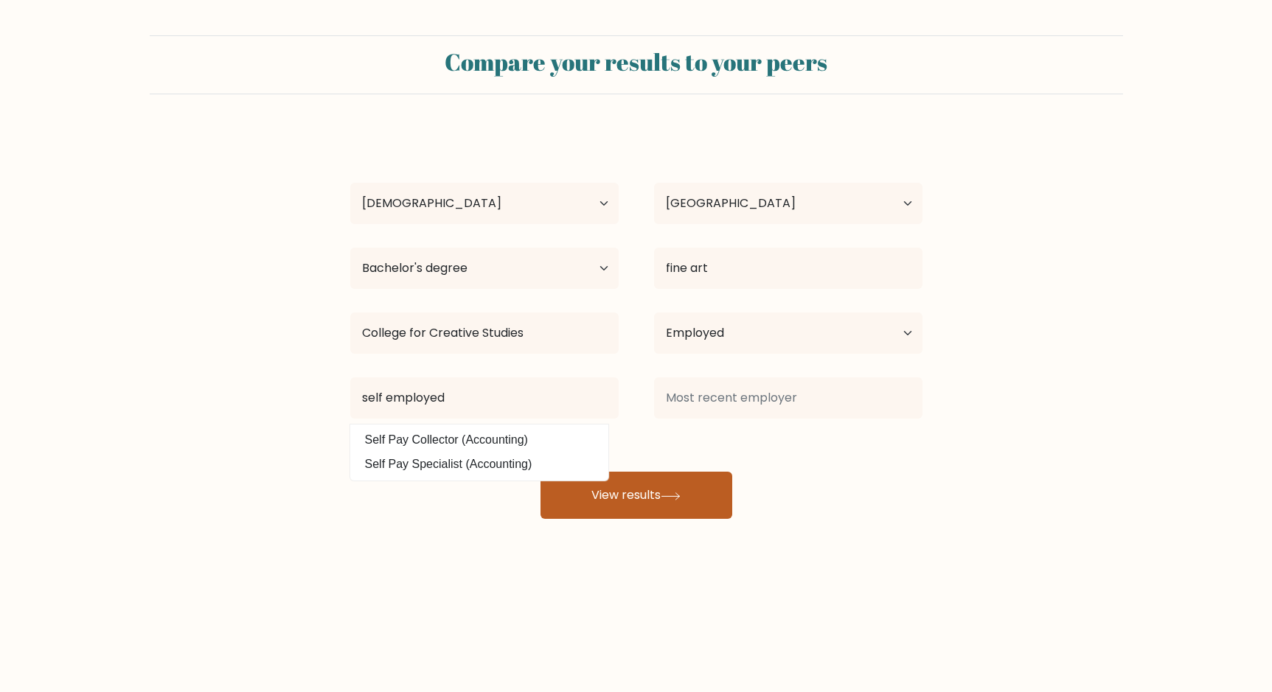
click at [680, 492] on icon at bounding box center [670, 496] width 20 height 8
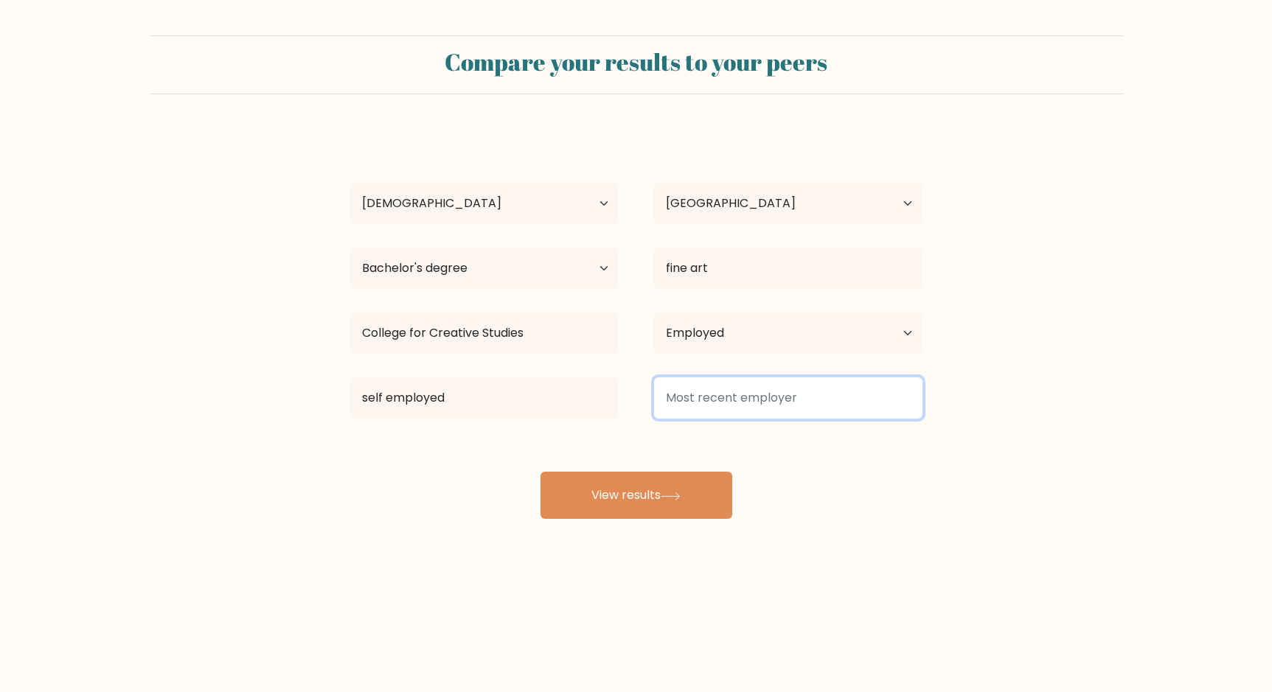
type input "e"
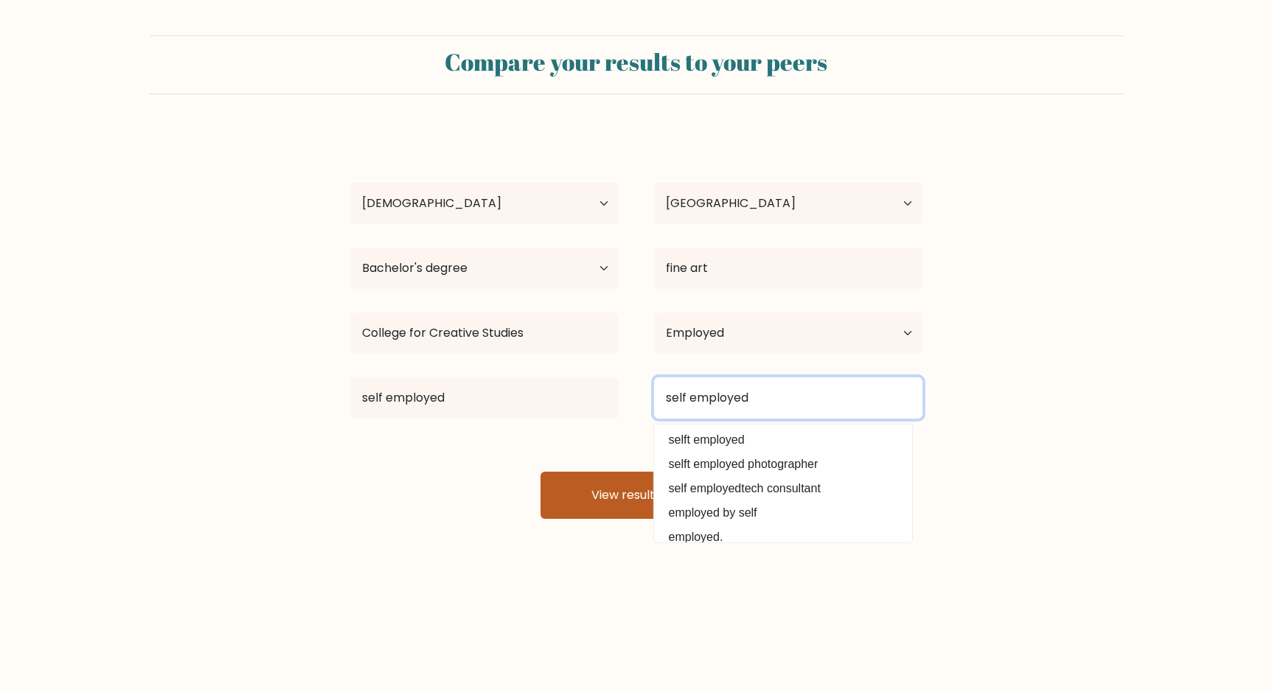
type input "self employed"
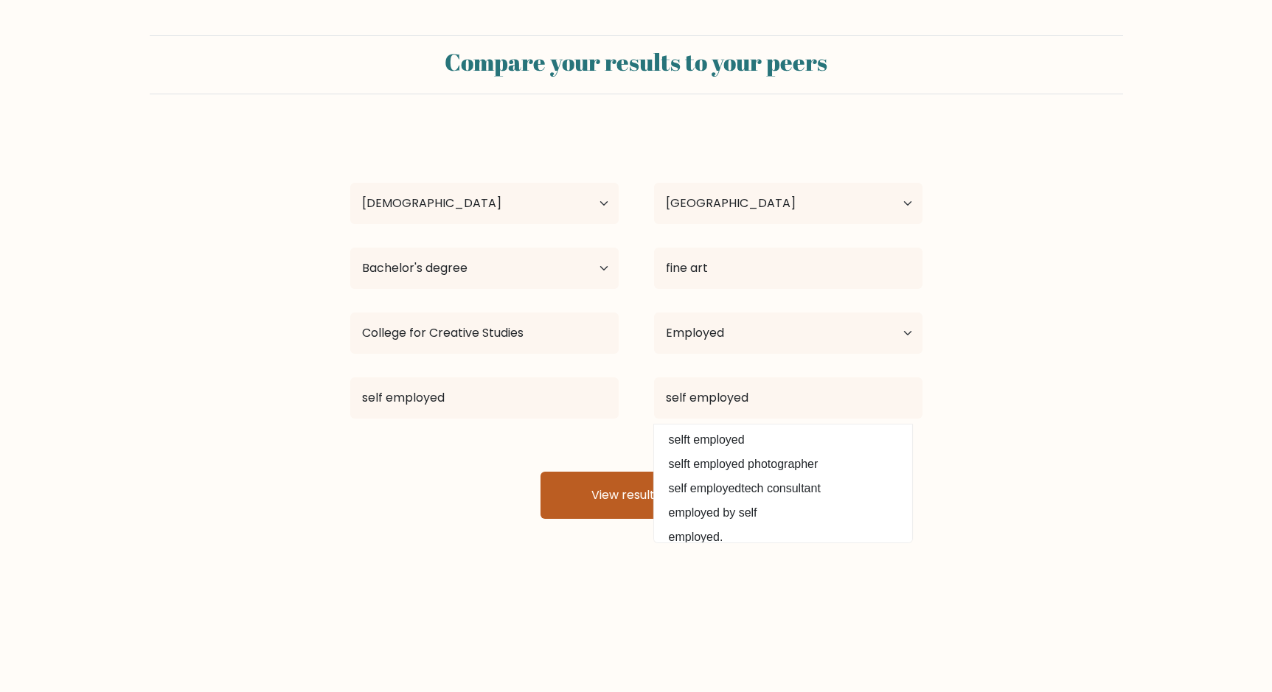
click at [600, 494] on button "View results" at bounding box center [636, 495] width 192 height 47
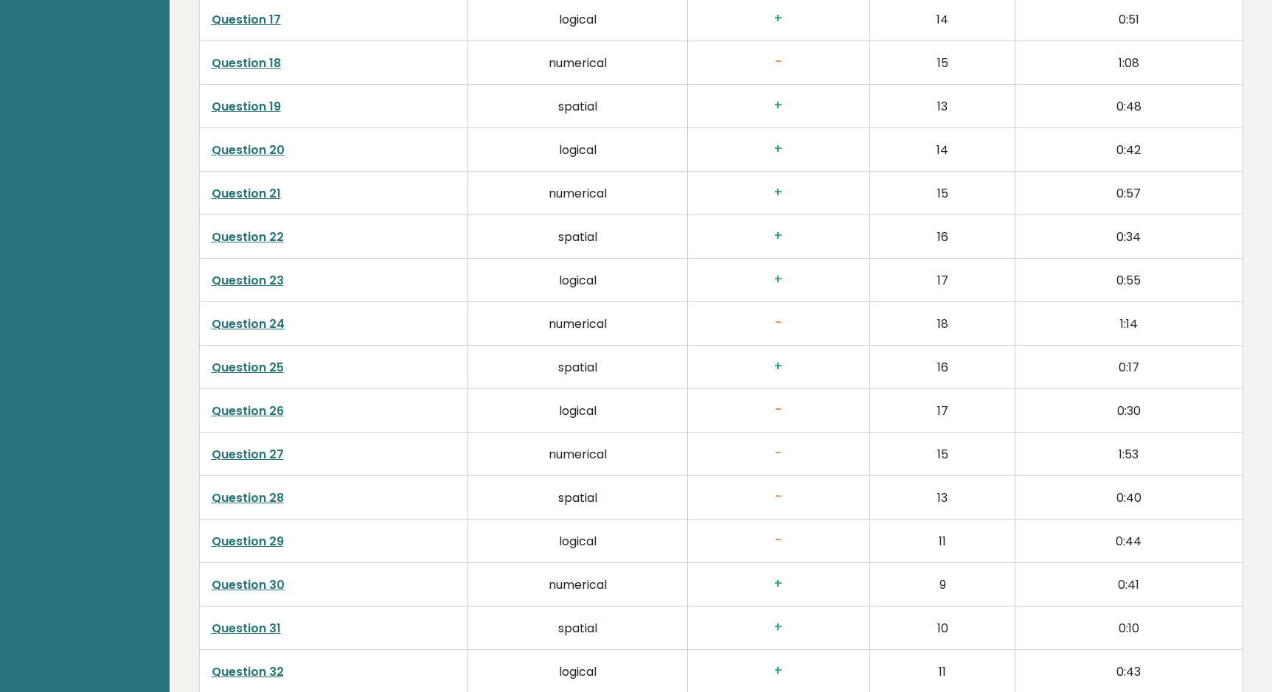
scroll to position [3142, 0]
click at [243, 417] on link "Question 26" at bounding box center [248, 408] width 72 height 17
